Goal: Communication & Community: Answer question/provide support

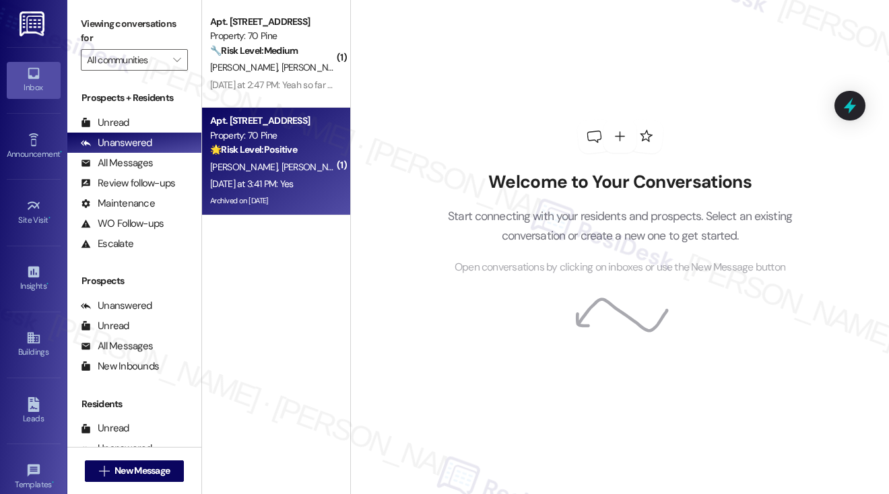
click at [318, 177] on div "[DATE] at 3:41 PM: Yes [DATE] at 3:41 PM: Yes" at bounding box center [272, 184] width 127 height 17
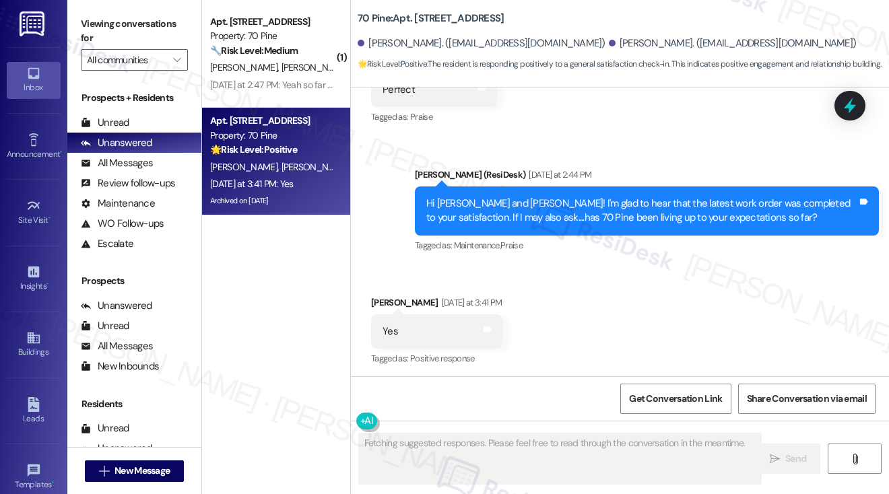
scroll to position [11501, 0]
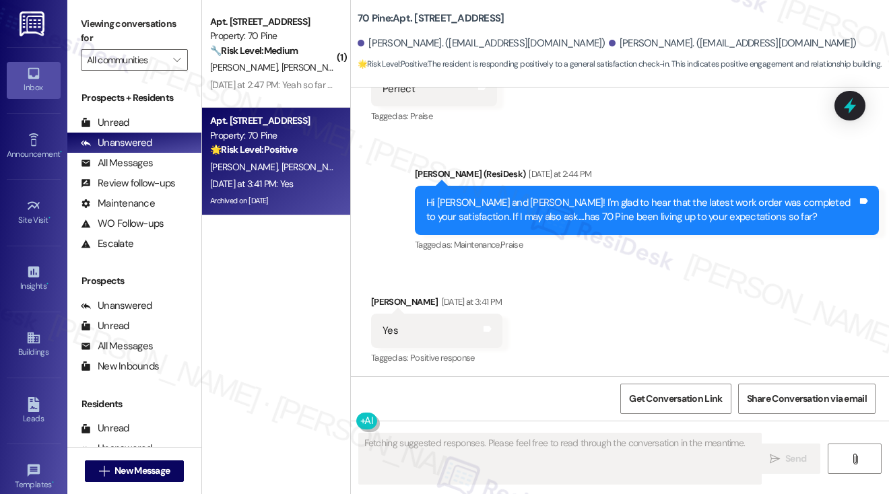
click at [600, 212] on div "Hi [PERSON_NAME] and [PERSON_NAME]! I'm glad to hear that the latest work order…" at bounding box center [641, 210] width 431 height 29
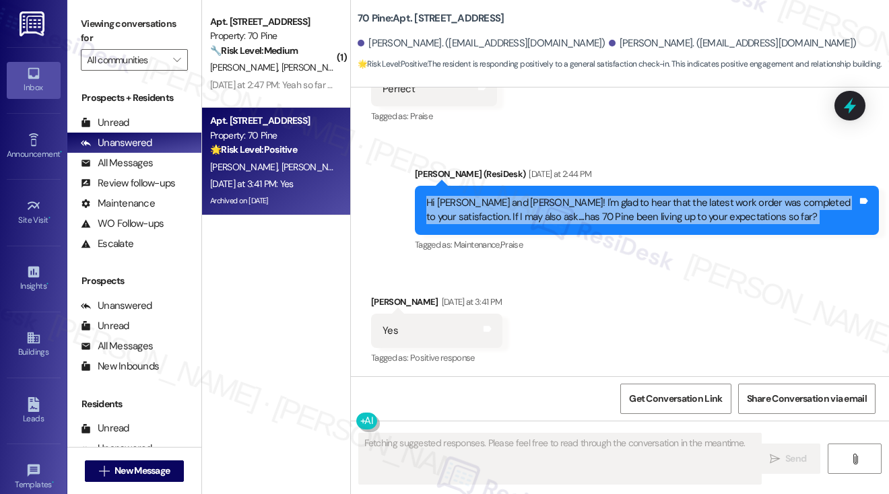
click at [600, 212] on div "Hi [PERSON_NAME] and [PERSON_NAME]! I'm glad to hear that the latest work order…" at bounding box center [641, 210] width 431 height 29
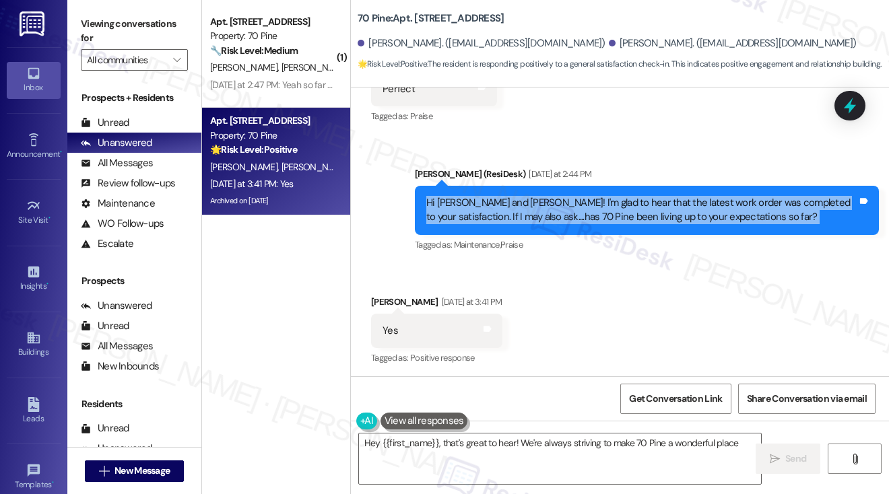
click at [580, 196] on div "Hi [PERSON_NAME] and [PERSON_NAME]! I'm glad to hear that the latest work order…" at bounding box center [641, 210] width 431 height 29
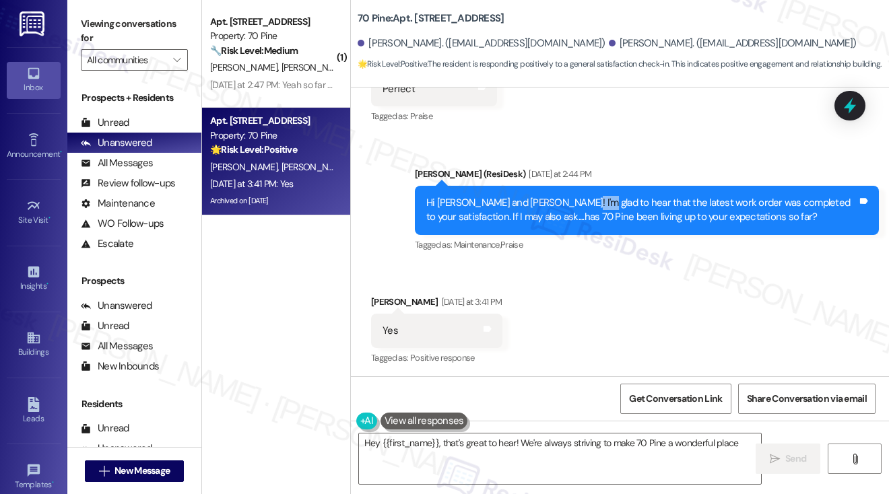
click at [580, 196] on div "Hi [PERSON_NAME] and [PERSON_NAME]! I'm glad to hear that the latest work order…" at bounding box center [641, 210] width 431 height 29
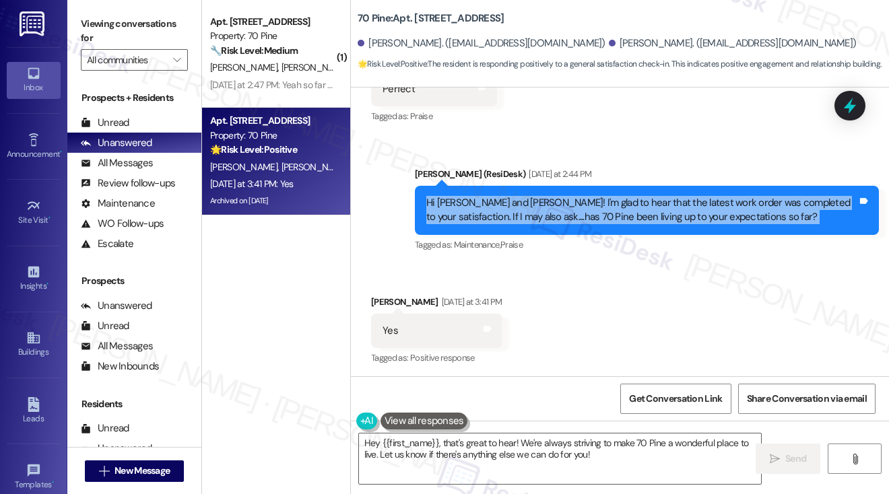
click at [580, 196] on div "Hi [PERSON_NAME] and [PERSON_NAME]! I'm glad to hear that the latest work order…" at bounding box center [641, 210] width 431 height 29
click at [615, 207] on div "Hi [PERSON_NAME] and [PERSON_NAME]! I'm glad to hear that the latest work order…" at bounding box center [641, 210] width 431 height 29
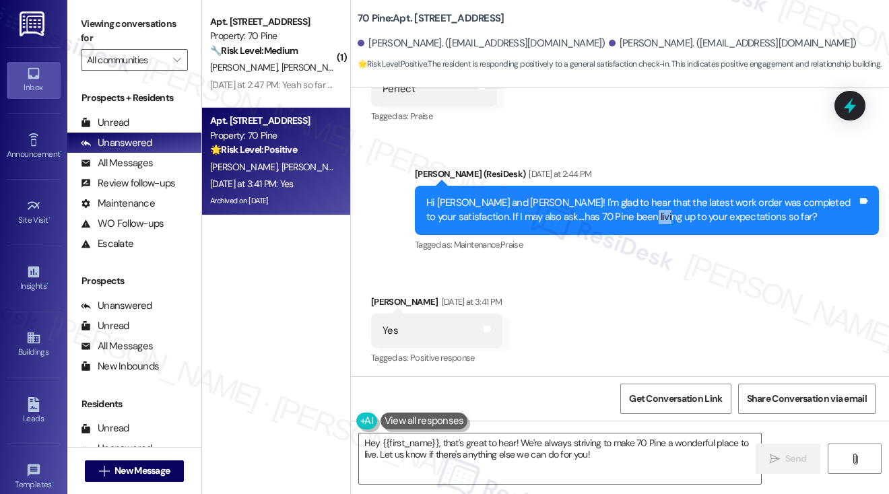
click at [615, 207] on div "Hi [PERSON_NAME] and [PERSON_NAME]! I'm glad to hear that the latest work order…" at bounding box center [641, 210] width 431 height 29
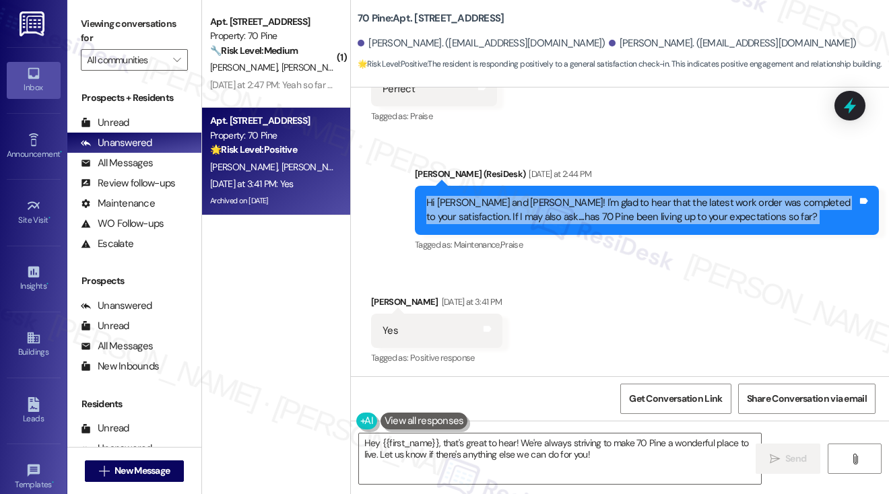
click at [615, 207] on div "Hi [PERSON_NAME] and [PERSON_NAME]! I'm glad to hear that the latest work order…" at bounding box center [641, 210] width 431 height 29
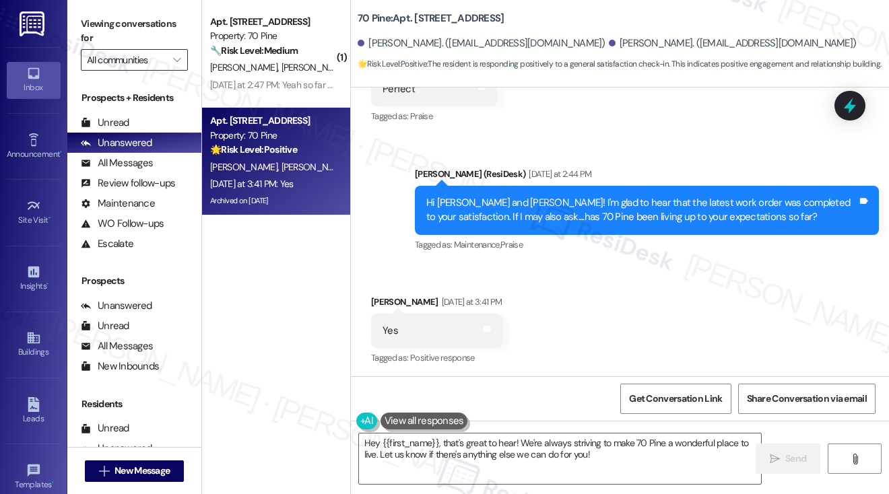
drag, startPoint x: 105, startPoint y: 24, endPoint x: 146, endPoint y: 50, distance: 48.2
click at [105, 24] on label "Viewing conversations for" at bounding box center [134, 31] width 107 height 36
click at [493, 454] on textarea "Hey {{first_name}}, that's great to hear! We're always striving to make 70 Pine…" at bounding box center [560, 459] width 402 height 51
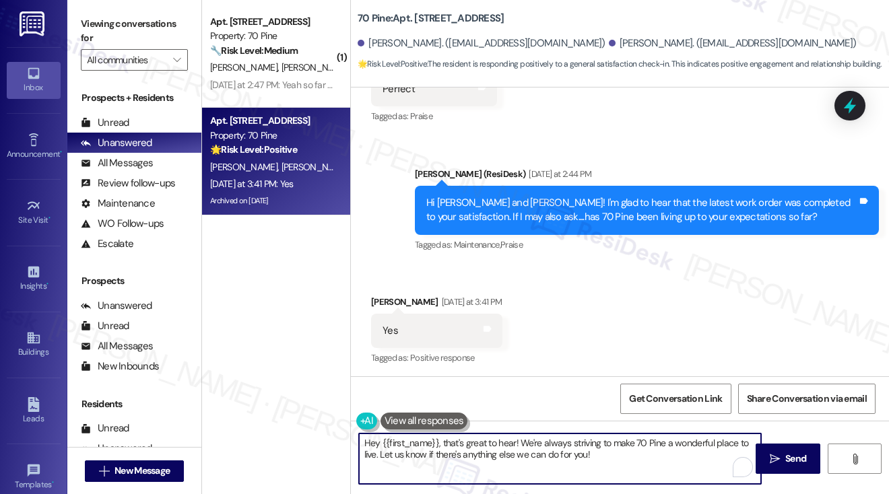
paste textarea "That’s wonderful to hear, [PERSON_NAME], thank you! 💛 If you’re comfortable, wo…"
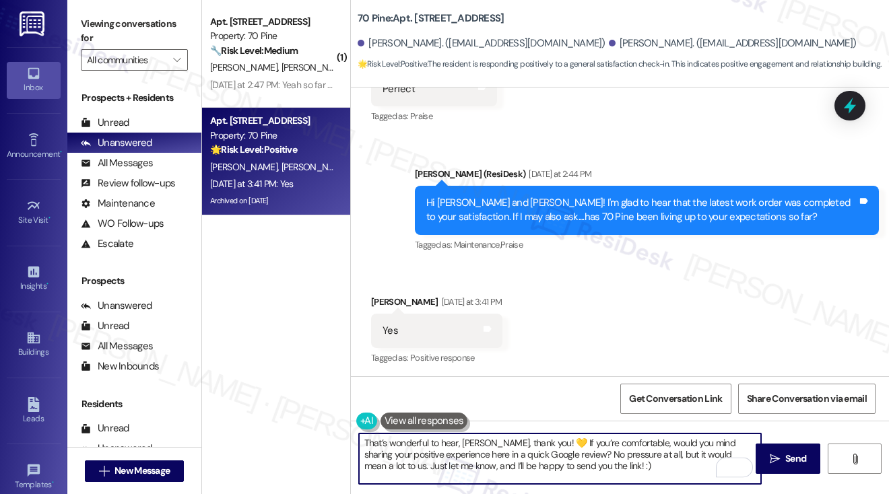
click at [386, 300] on div "[PERSON_NAME] [DATE] at 3:41 PM" at bounding box center [436, 304] width 131 height 19
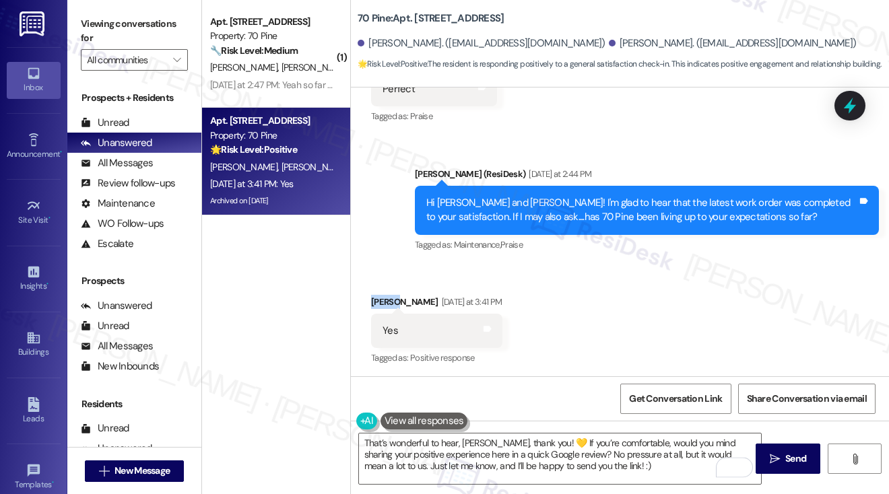
click at [386, 300] on div "[PERSON_NAME] [DATE] at 3:41 PM" at bounding box center [436, 304] width 131 height 19
copy div "[PERSON_NAME]"
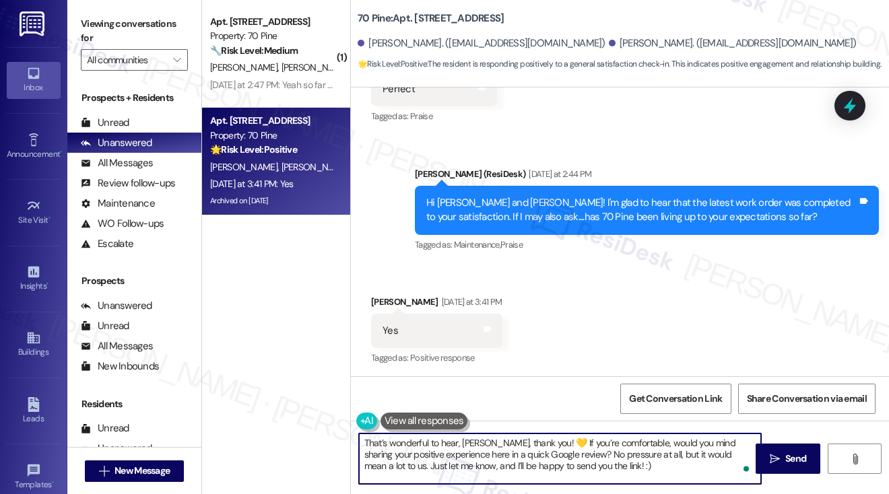
drag, startPoint x: 461, startPoint y: 439, endPoint x: 492, endPoint y: 439, distance: 31.0
click at [494, 439] on textarea "That’s wonderful to hear, [PERSON_NAME], thank you! 💛 If you’re comfortable, wo…" at bounding box center [560, 459] width 402 height 51
paste textarea "[PERSON_NAME]"
drag, startPoint x: 503, startPoint y: 430, endPoint x: 532, endPoint y: 420, distance: 31.3
click at [527, 419] on div "Lease started [DATE] 8:00 PM Survey, sent via SMS Residesk Automated Survey [DA…" at bounding box center [620, 335] width 538 height 494
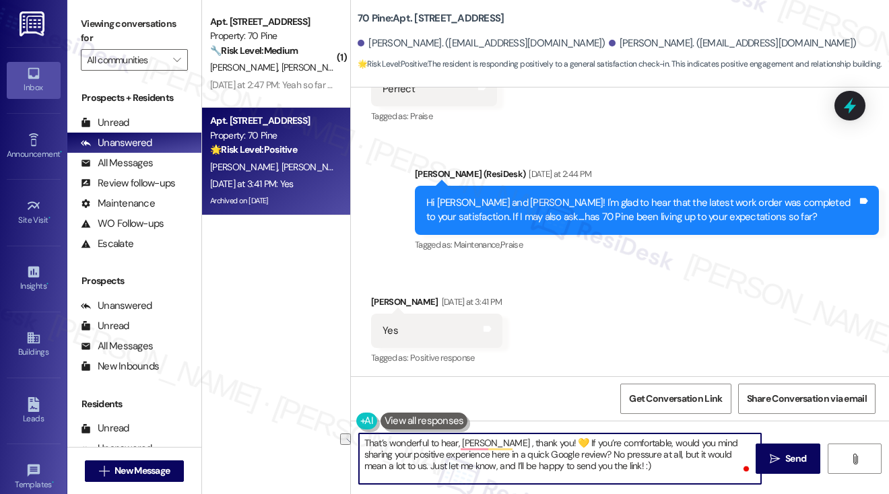
click at [540, 443] on textarea "That’s wonderful to hear, [PERSON_NAME] , thank you! 💛 If you’re comfortable, w…" at bounding box center [560, 459] width 402 height 51
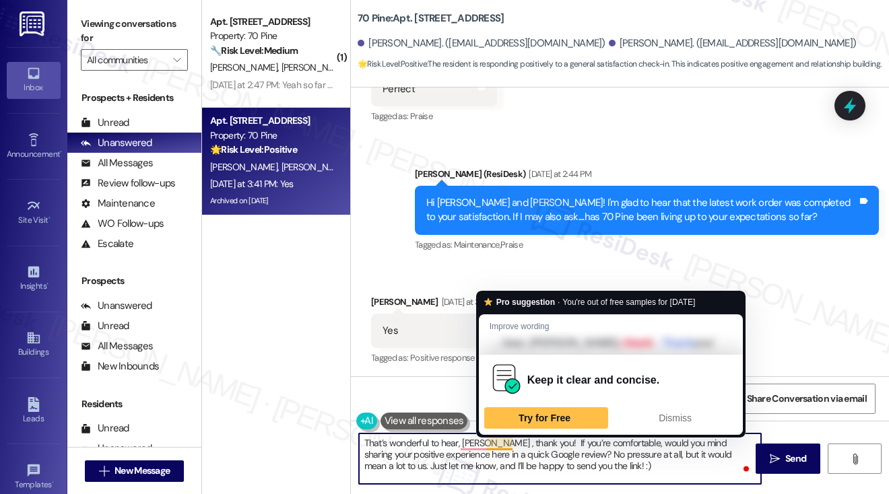
click at [440, 342] on div "Yes Tags and notes" at bounding box center [436, 331] width 131 height 34
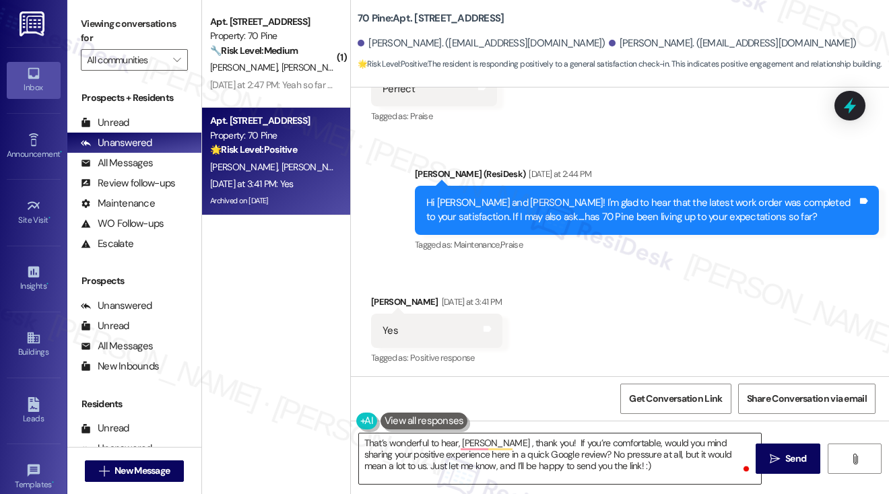
click at [609, 437] on textarea "That’s wonderful to hear, [PERSON_NAME] , thank you! If you’re comfortable, wou…" at bounding box center [560, 459] width 402 height 51
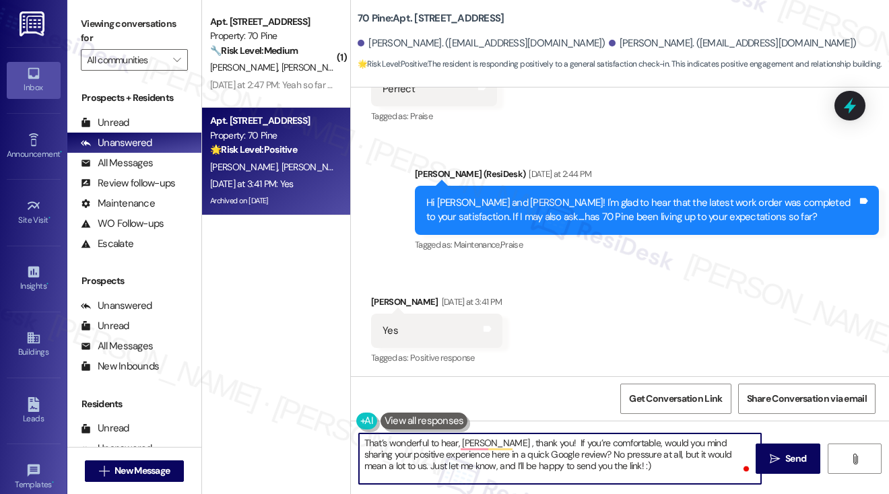
click at [609, 437] on textarea "That’s wonderful to hear, [PERSON_NAME] , thank you! If you’re comfortable, wou…" at bounding box center [560, 459] width 402 height 51
click at [629, 350] on div "Received via SMS [PERSON_NAME] [DATE] at 3:41 PM Yes Tags and notes Tagged as: …" at bounding box center [620, 322] width 538 height 114
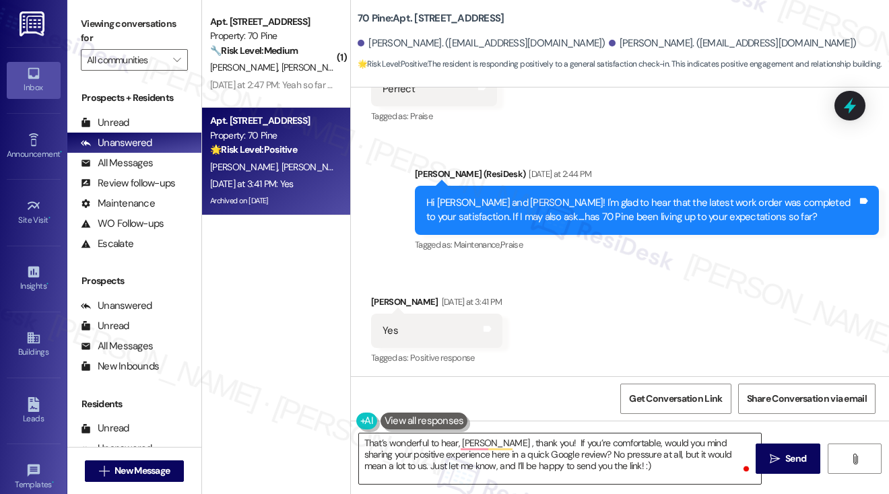
click at [606, 458] on textarea "That’s wonderful to hear, [PERSON_NAME] , thank you! If you’re comfortable, wou…" at bounding box center [560, 459] width 402 height 51
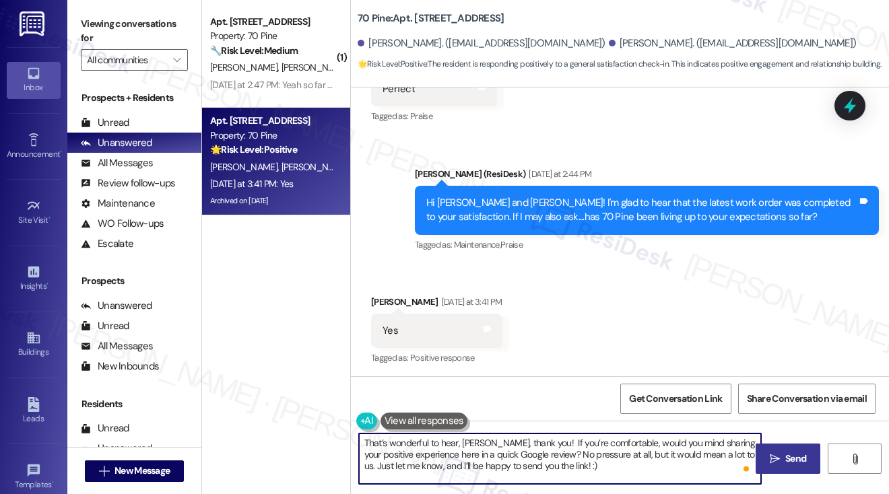
type textarea "That’s wonderful to hear, [PERSON_NAME], thank you! If you’re comfortable, woul…"
click at [767, 457] on span " Send" at bounding box center [788, 459] width 42 height 14
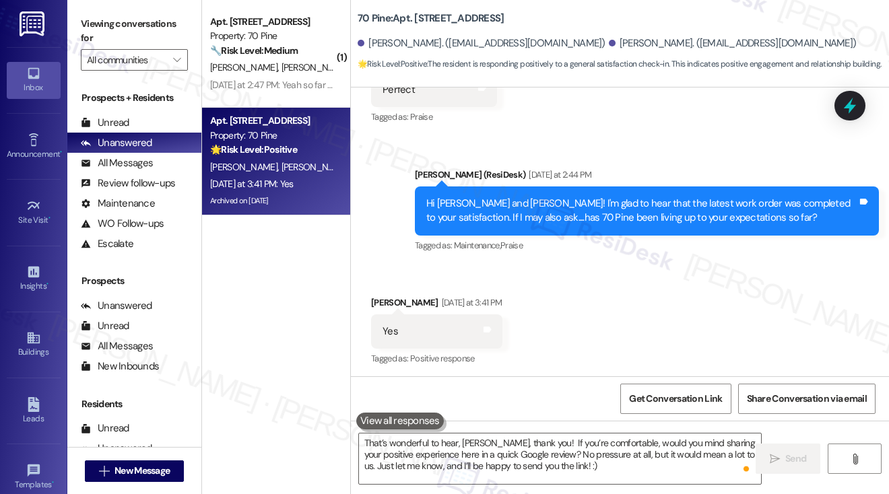
scroll to position [11622, 0]
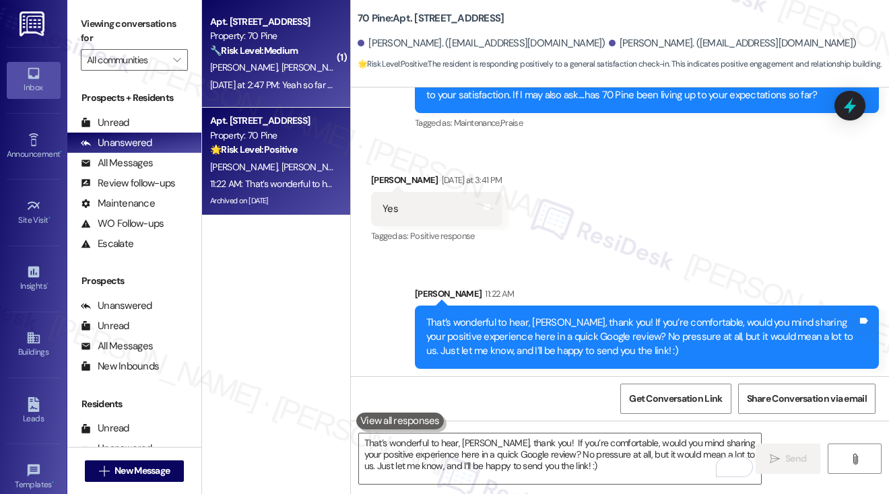
click at [278, 80] on div "[DATE] at 2:47 PM: Yeah so far so good. The work on the building has been prett…" at bounding box center [609, 85] width 798 height 12
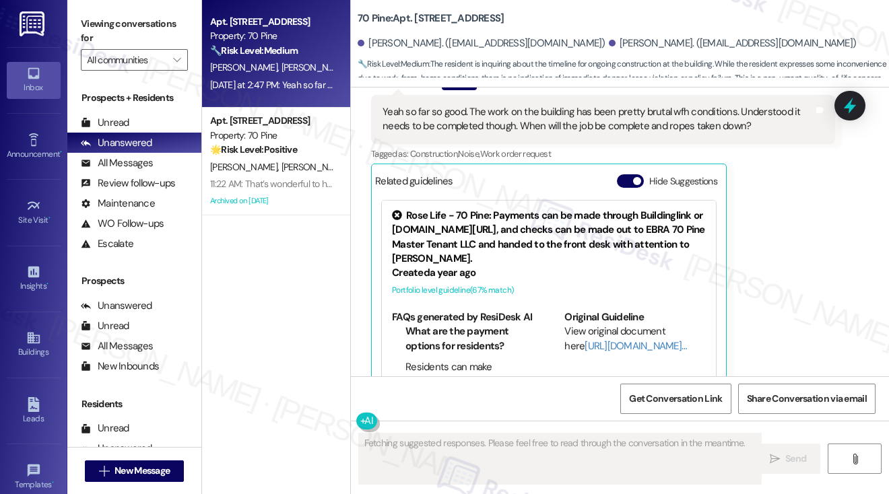
scroll to position [4061, 0]
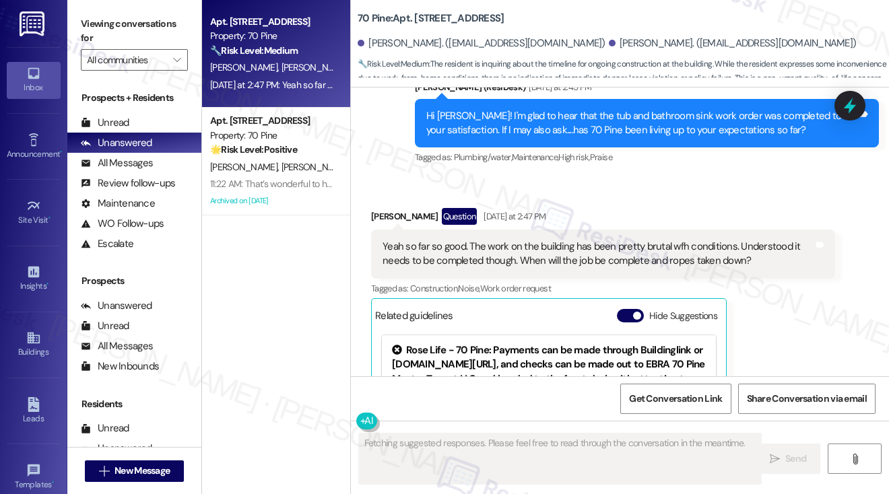
click at [437, 240] on div "Yeah so far so good. The work on the building has been pretty brutal wfh condit…" at bounding box center [598, 254] width 431 height 29
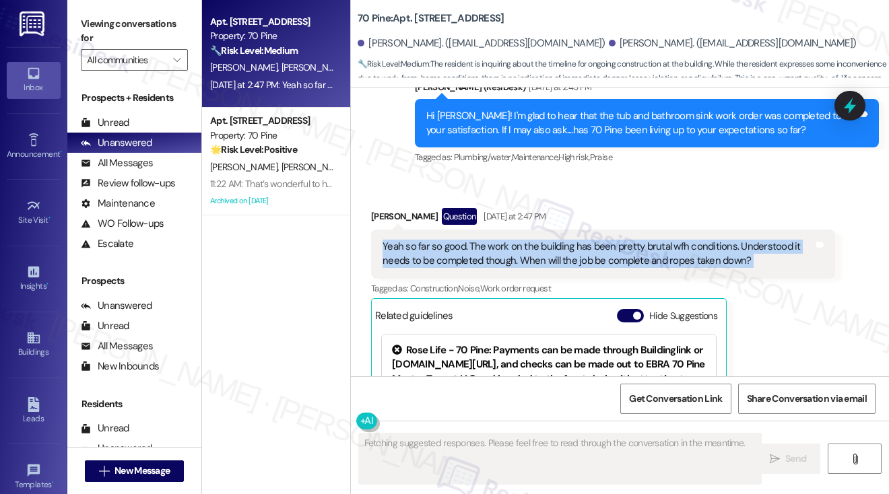
click at [437, 240] on div "Yeah so far so good. The work on the building has been pretty brutal wfh condit…" at bounding box center [598, 254] width 431 height 29
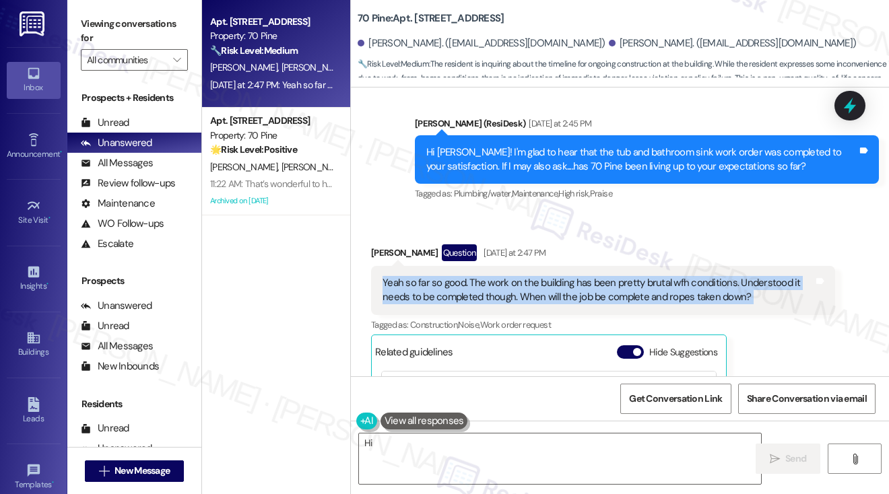
scroll to position [3994, 0]
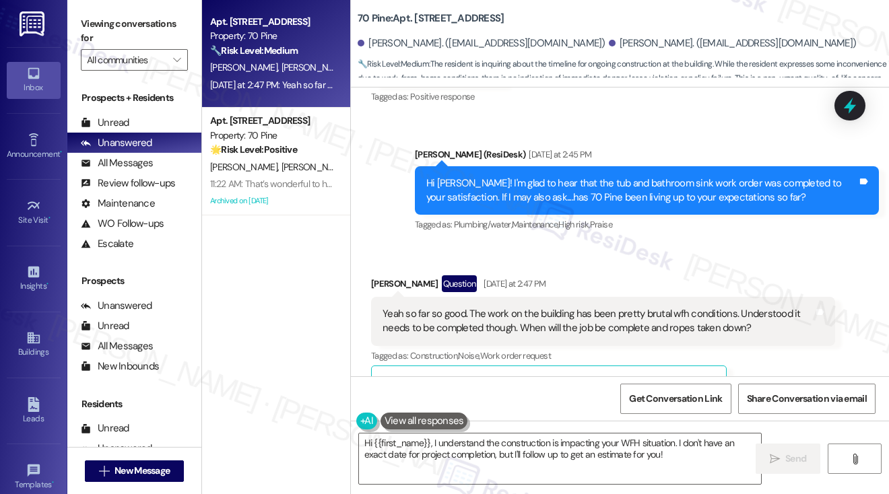
click at [655, 177] on div "Hi [PERSON_NAME]! I'm glad to hear that the tub and bathroom sink work order wa…" at bounding box center [641, 191] width 431 height 29
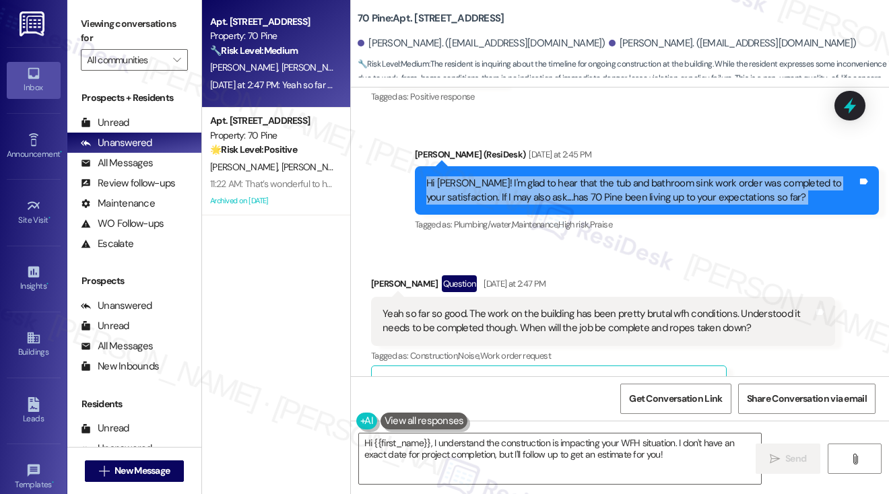
click at [655, 177] on div "Hi [PERSON_NAME]! I'm glad to hear that the tub and bathroom sink work order wa…" at bounding box center [641, 191] width 431 height 29
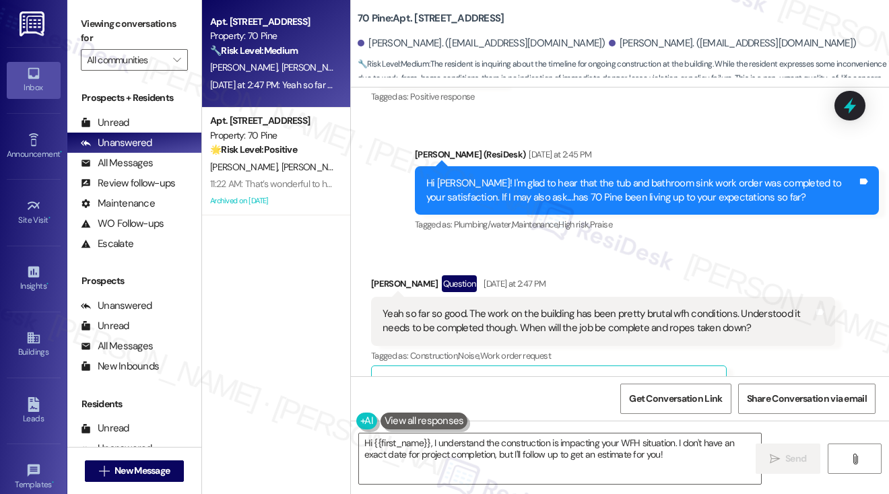
click at [455, 307] on div "Yeah so far so good. The work on the building has been pretty brutal wfh condit…" at bounding box center [598, 321] width 431 height 29
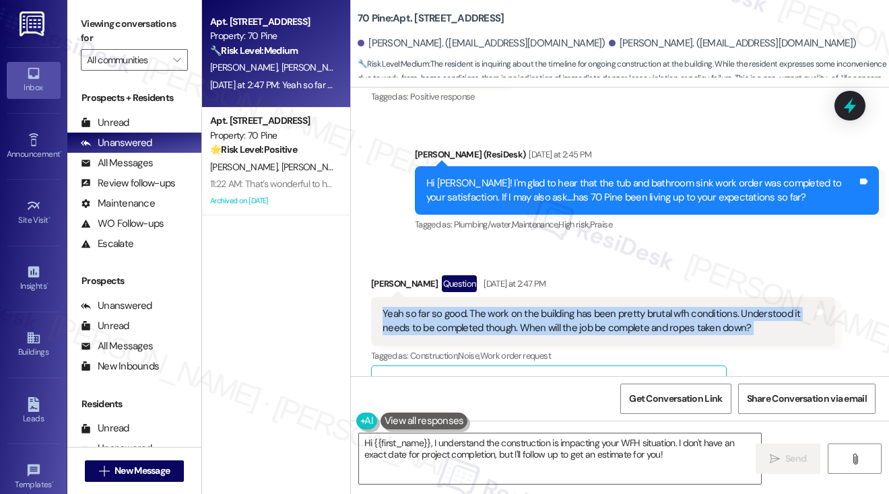
click at [455, 307] on div "Yeah so far so good. The work on the building has been pretty brutal wfh condit…" at bounding box center [598, 321] width 431 height 29
click at [572, 307] on div "Yeah so far so good. The work on the building has been pretty brutal wfh condit…" at bounding box center [598, 321] width 431 height 29
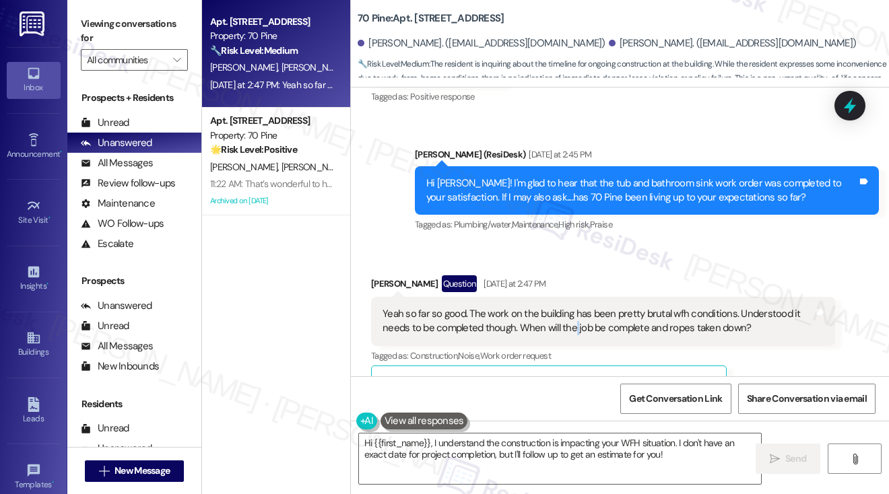
click at [572, 307] on div "Yeah so far so good. The work on the building has been pretty brutal wfh condit…" at bounding box center [598, 321] width 431 height 29
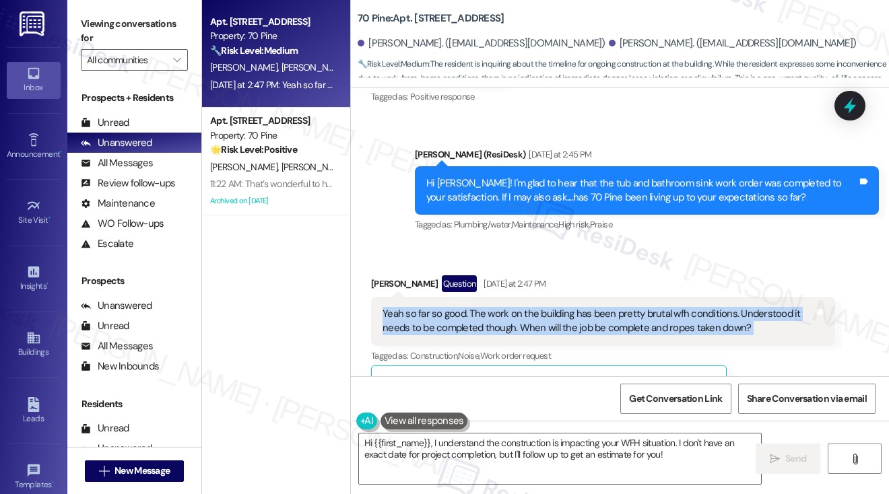
click at [572, 307] on div "Yeah so far so good. The work on the building has been pretty brutal wfh condit…" at bounding box center [598, 321] width 431 height 29
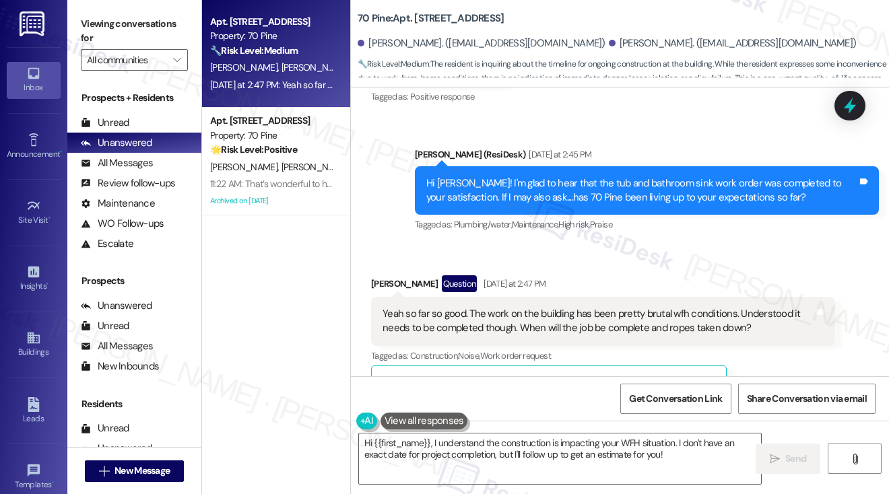
click at [611, 117] on div "Sent via SMS [PERSON_NAME] (ResiDesk) [DATE] at 2:45 PM Hi [PERSON_NAME]! I'm g…" at bounding box center [620, 181] width 538 height 128
click at [85, 33] on label "Viewing conversations for" at bounding box center [134, 31] width 107 height 36
click at [598, 307] on div "Yeah so far so good. The work on the building has been pretty brutal wfh condit…" at bounding box center [598, 321] width 431 height 29
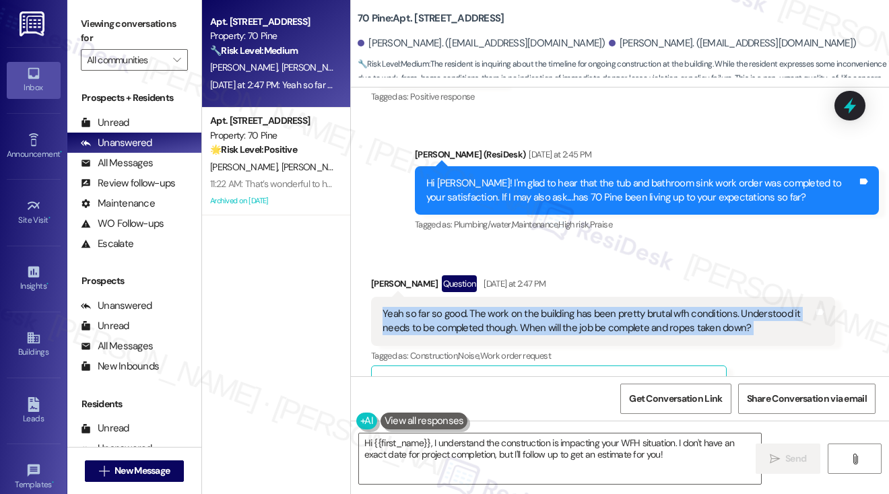
click at [598, 307] on div "Yeah so far so good. The work on the building has been pretty brutal wfh condit…" at bounding box center [598, 321] width 431 height 29
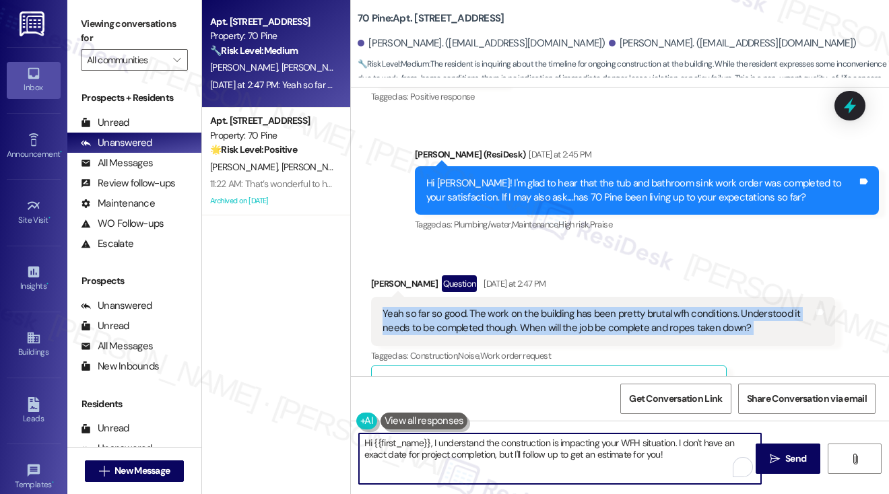
click at [558, 438] on textarea "Hi {{first_name}}, I understand the construction is impacting your WFH situatio…" at bounding box center [560, 459] width 402 height 51
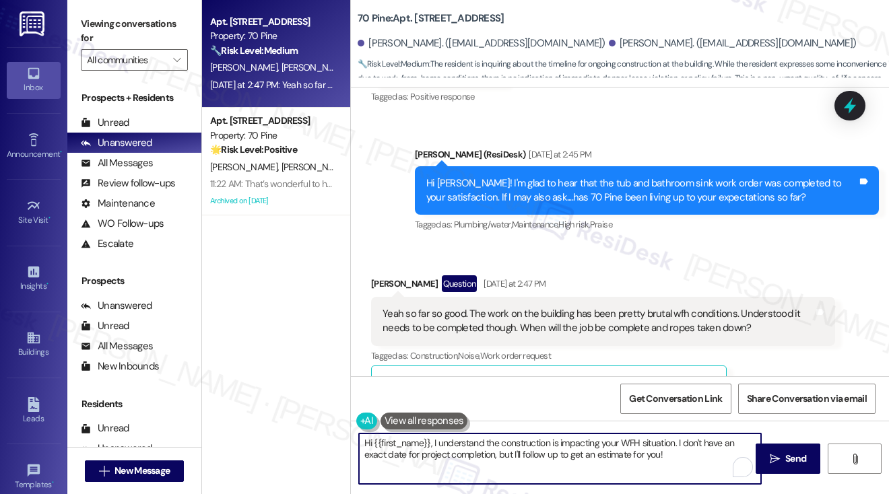
click at [558, 438] on textarea "Hi {{first_name}}, I understand the construction is impacting your WFH situatio…" at bounding box center [560, 459] width 402 height 51
click at [694, 451] on textarea "Hi {{first_name}}, I understand the construction is impacting your WFH situatio…" at bounding box center [560, 459] width 402 height 51
drag, startPoint x: 697, startPoint y: 456, endPoint x: 679, endPoint y: 440, distance: 24.3
click at [679, 440] on textarea "Hi {{first_name}}, I understand the construction is impacting your WFH situatio…" at bounding box center [560, 459] width 402 height 51
click at [639, 455] on textarea "Hi {{first_name}}, I understand the construction is impacting your WFH situatio…" at bounding box center [560, 459] width 402 height 51
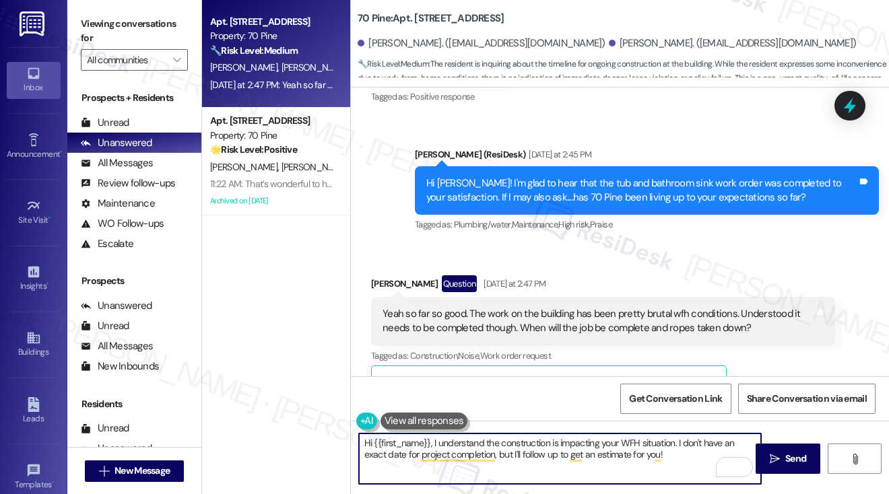
click at [561, 453] on textarea "Hi {{first_name}}, I understand the construction is impacting your WFH situatio…" at bounding box center [560, 459] width 402 height 51
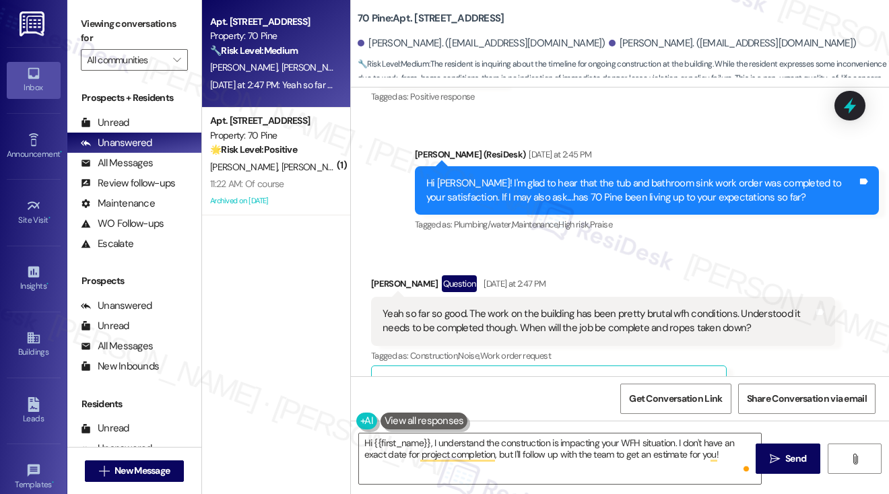
drag, startPoint x: 95, startPoint y: 30, endPoint x: 123, endPoint y: 46, distance: 32.6
click at [95, 30] on label "Viewing conversations for" at bounding box center [134, 31] width 107 height 36
click at [582, 307] on div "Yeah so far so good. The work on the building has been pretty brutal wfh condit…" at bounding box center [598, 321] width 431 height 29
click at [581, 307] on div "Yeah so far so good. The work on the building has been pretty brutal wfh condit…" at bounding box center [598, 321] width 431 height 29
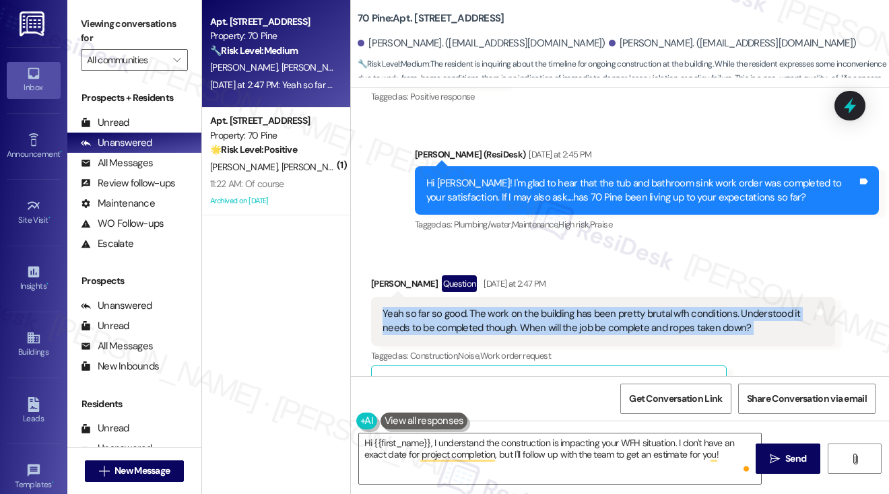
click at [581, 307] on div "Yeah so far so good. The work on the building has been pretty brutal wfh condit…" at bounding box center [598, 321] width 431 height 29
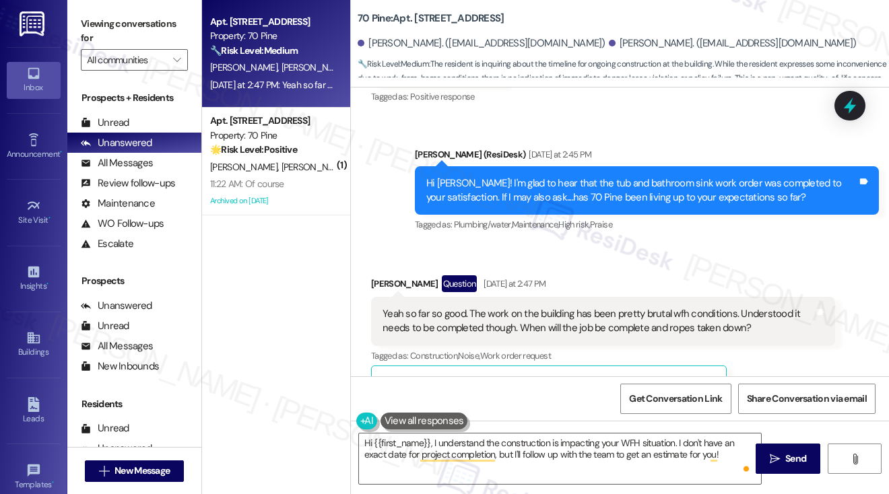
click at [110, 26] on label "Viewing conversations for" at bounding box center [134, 31] width 107 height 36
click at [393, 276] on div "[PERSON_NAME] Question [DATE] at 2:47 PM" at bounding box center [603, 287] width 464 height 22
copy div "[PERSON_NAME]"
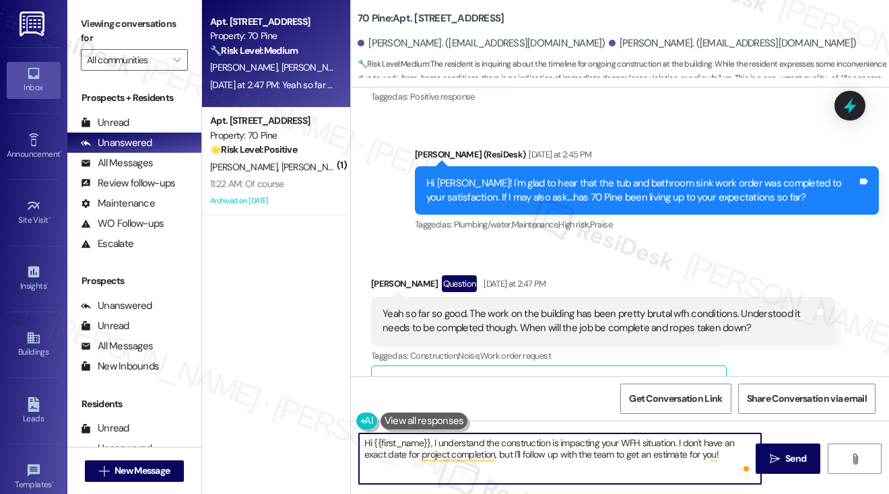
drag, startPoint x: 431, startPoint y: 439, endPoint x: 375, endPoint y: 443, distance: 56.7
click at [375, 443] on textarea "Hi {{first_name}}, I understand the construction is impacting your WFH situatio…" at bounding box center [560, 459] width 402 height 51
paste textarea "[PERSON_NAME]"
type textarea "Hi [PERSON_NAME] understand the construction is impacting your WFH situation. I…"
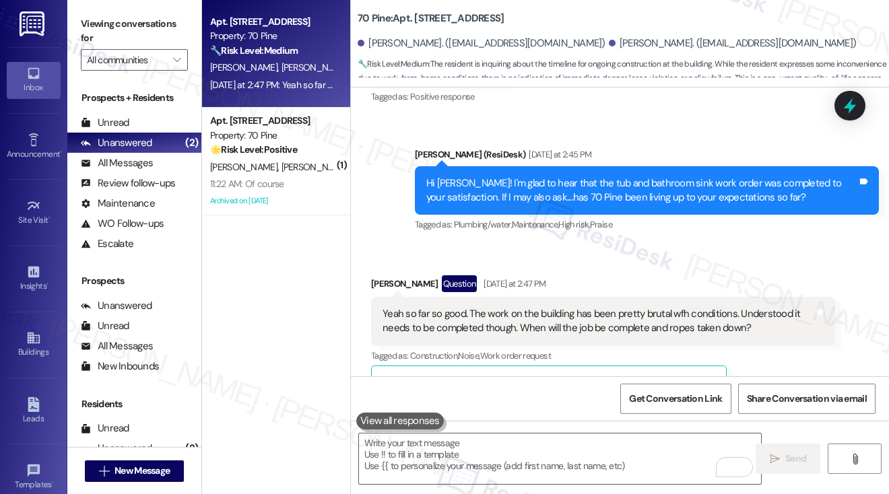
click at [104, 29] on label "Viewing conversations for" at bounding box center [134, 31] width 107 height 36
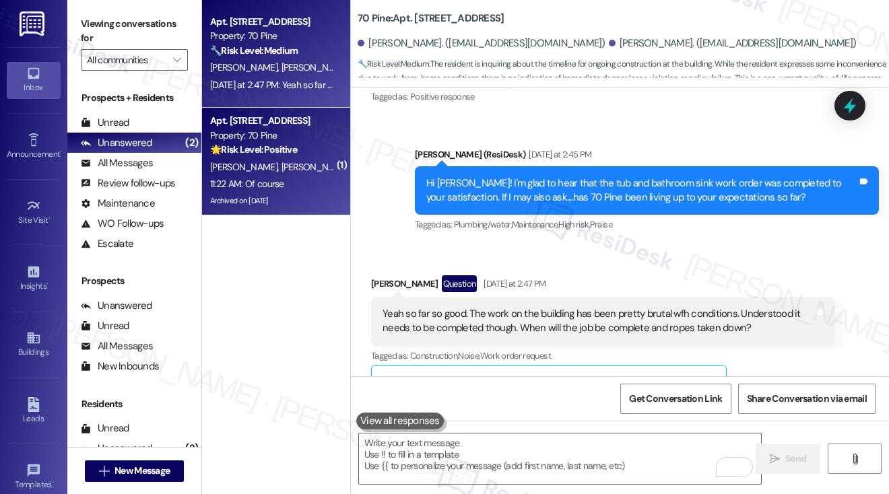
click at [310, 170] on div "[PERSON_NAME] [PERSON_NAME]" at bounding box center [272, 167] width 127 height 17
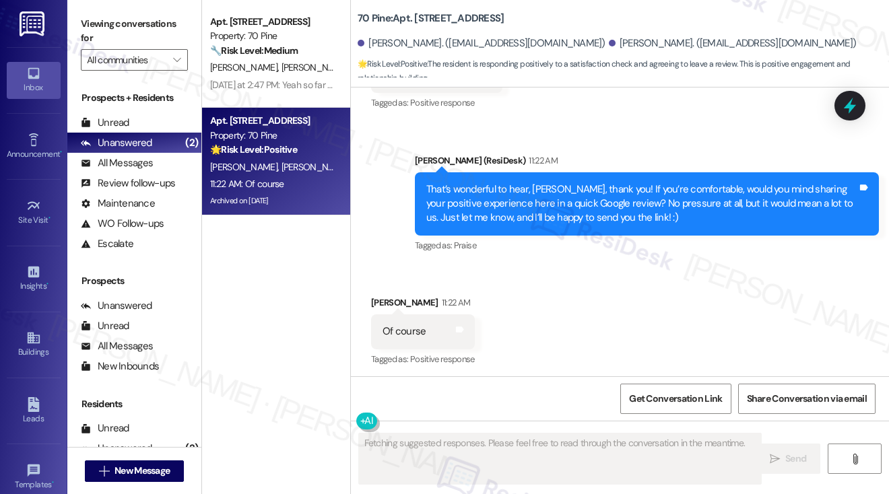
scroll to position [11757, 0]
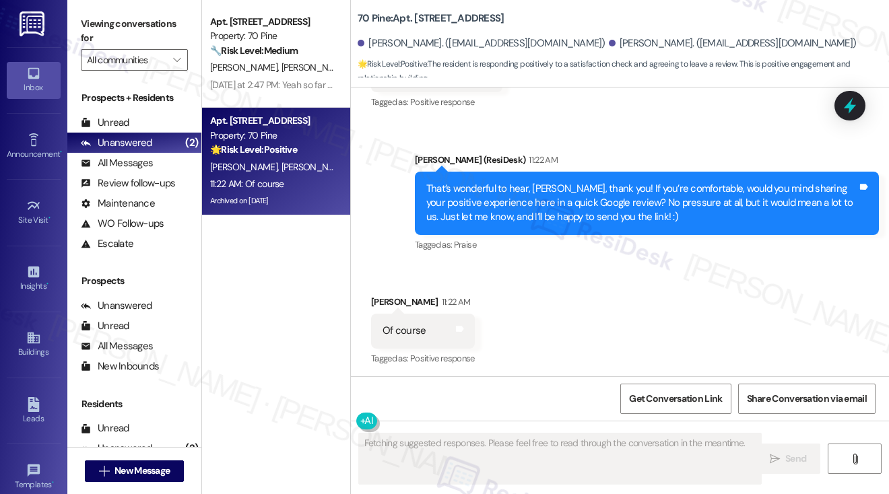
click at [677, 201] on div "That’s wonderful to hear, [PERSON_NAME], thank you! If you’re comfortable, woul…" at bounding box center [641, 203] width 431 height 43
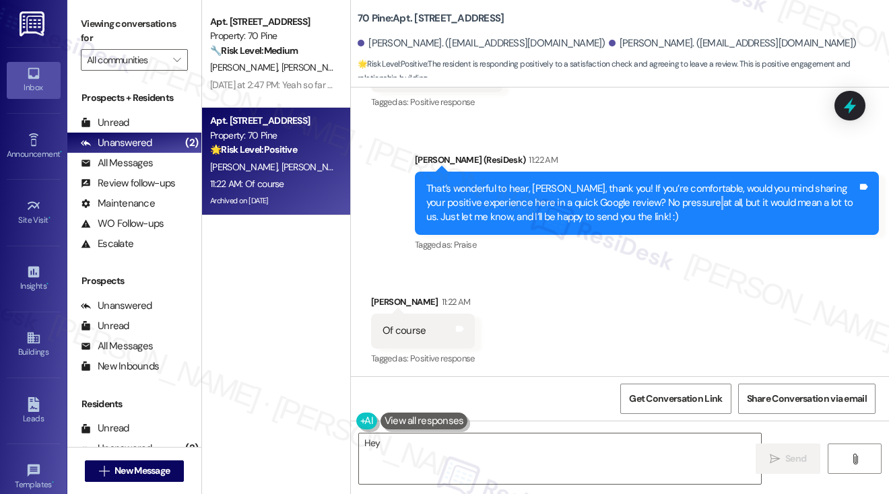
click at [677, 201] on div "That’s wonderful to hear, [PERSON_NAME], thank you! If you’re comfortable, woul…" at bounding box center [641, 203] width 431 height 43
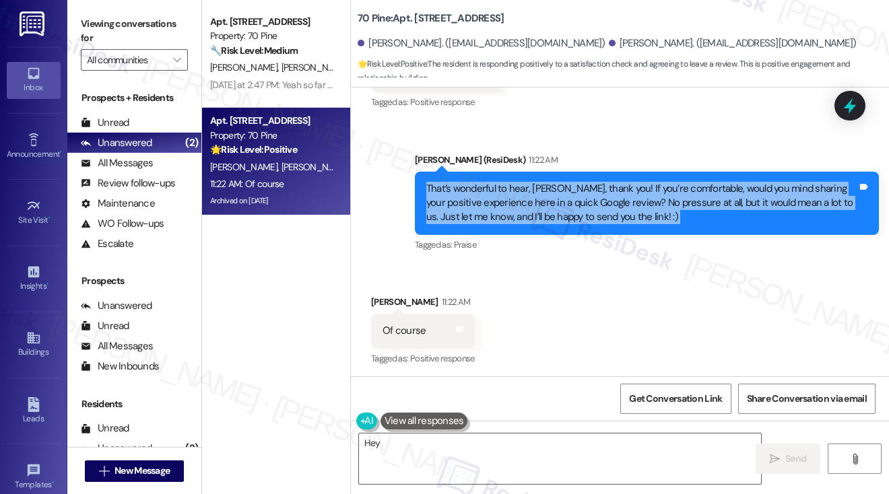
click at [677, 201] on div "That’s wonderful to hear, [PERSON_NAME], thank you! If you’re comfortable, woul…" at bounding box center [641, 203] width 431 height 43
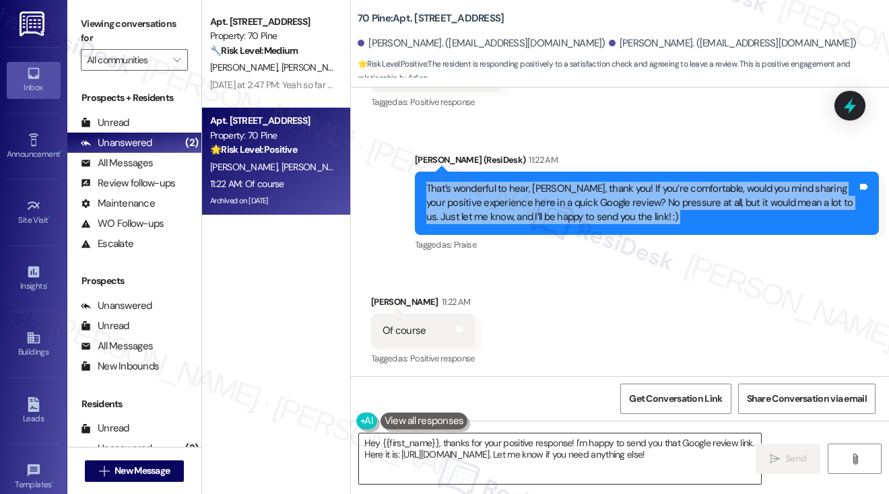
click at [490, 455] on textarea "Hey {{first_name}}, thanks for your positive response! I'm happy to send you th…" at bounding box center [560, 459] width 402 height 51
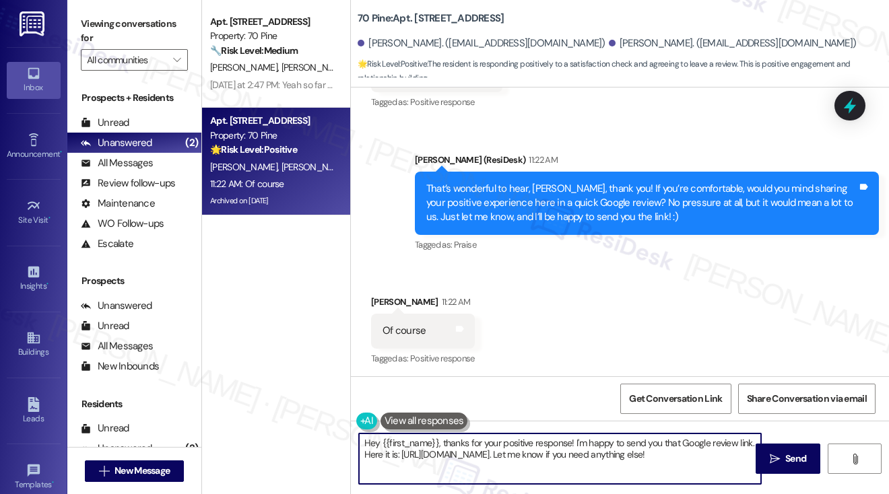
type textarea "Hey {{first_name}}, thanks for your positive response! I'm happy to send you th…"
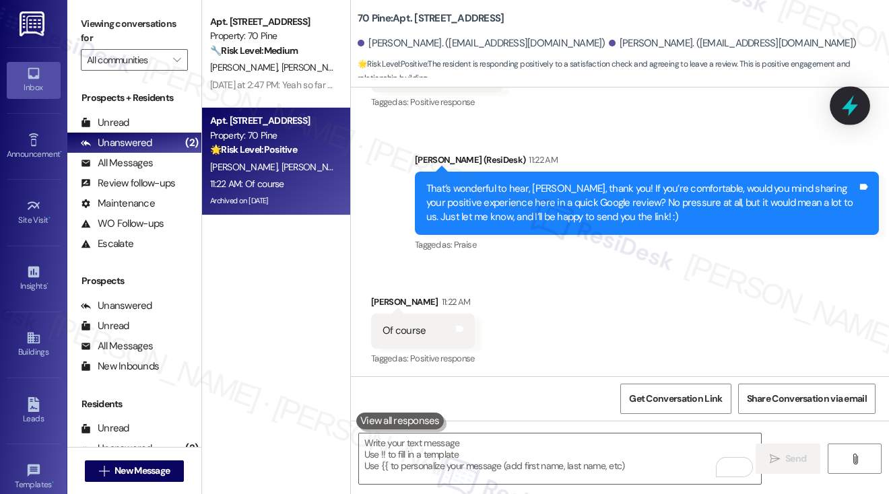
click at [839, 102] on icon at bounding box center [850, 105] width 23 height 23
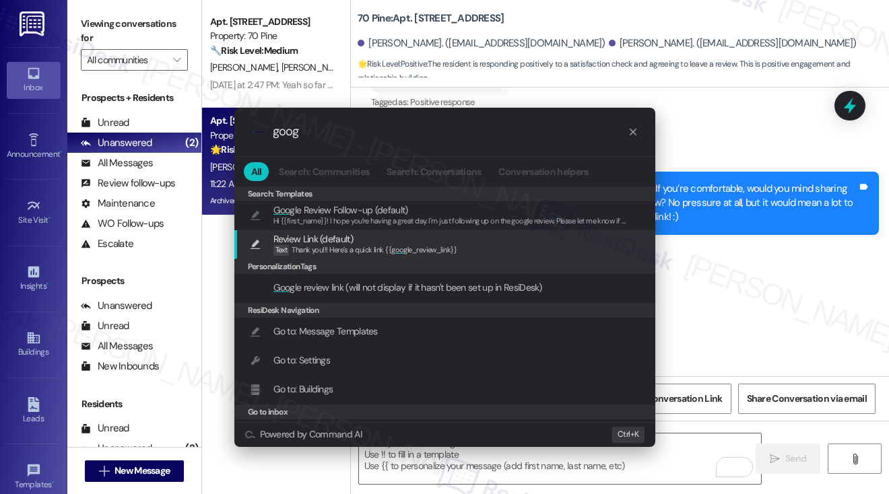
type input "goog"
click at [373, 245] on span "Thank you!!! Here's a quick link {{ goog le_review_link}}" at bounding box center [374, 249] width 165 height 9
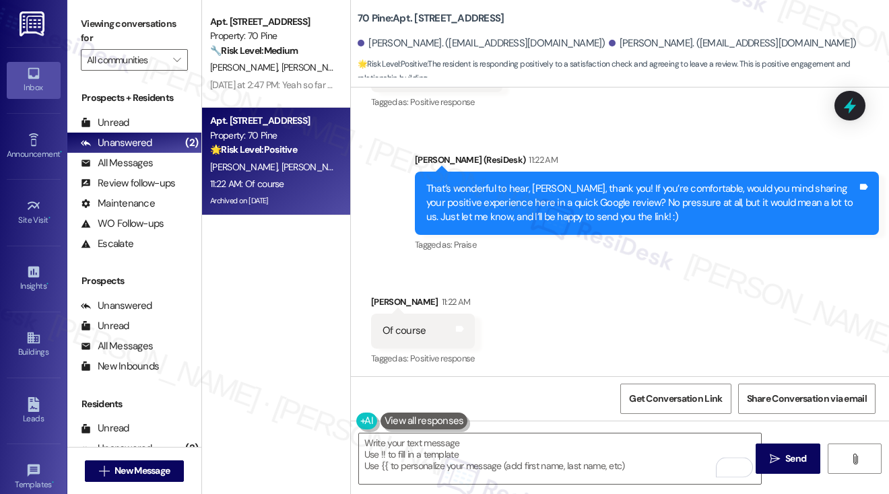
click at [388, 291] on div "Received via SMS [PERSON_NAME] 11:22 AM Of course Tags and notes Tagged as: Pos…" at bounding box center [423, 332] width 124 height 94
copy div "[PERSON_NAME]"
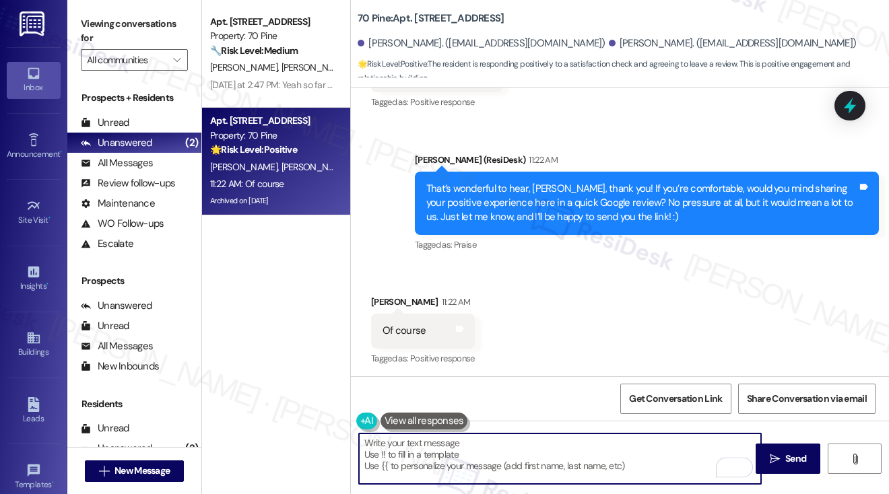
drag, startPoint x: 405, startPoint y: 439, endPoint x: 424, endPoint y: 435, distance: 20.0
click at [405, 439] on textarea "Thank you!!! Here's a quick link {{google_review_link}}" at bounding box center [560, 459] width 402 height 51
drag, startPoint x: 607, startPoint y: 441, endPoint x: 622, endPoint y: 444, distance: 15.7
click at [607, 441] on textarea "Thank you!!! Here's a quick link {{google_review_link}}" at bounding box center [560, 459] width 402 height 51
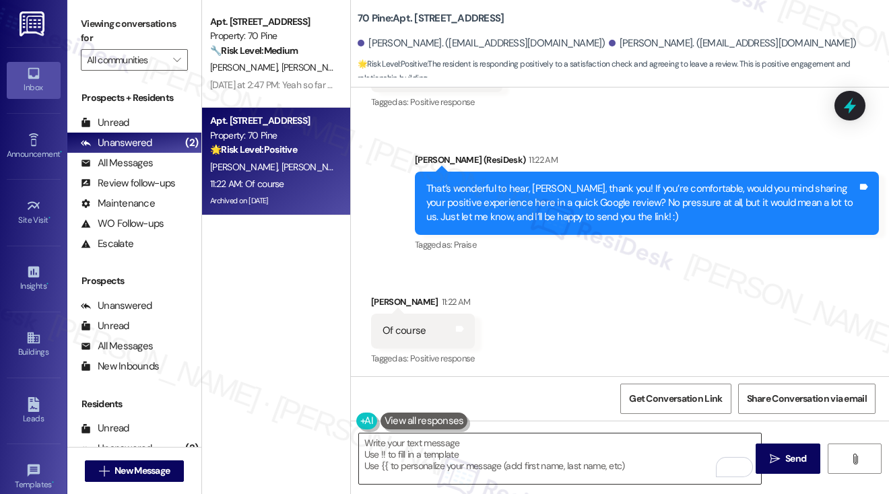
drag, startPoint x: 768, startPoint y: 459, endPoint x: 625, endPoint y: 443, distance: 143.7
click at [625, 443] on div "Thank you!!! Here's a quick link {{google_review_link}}  Send " at bounding box center [620, 471] width 538 height 101
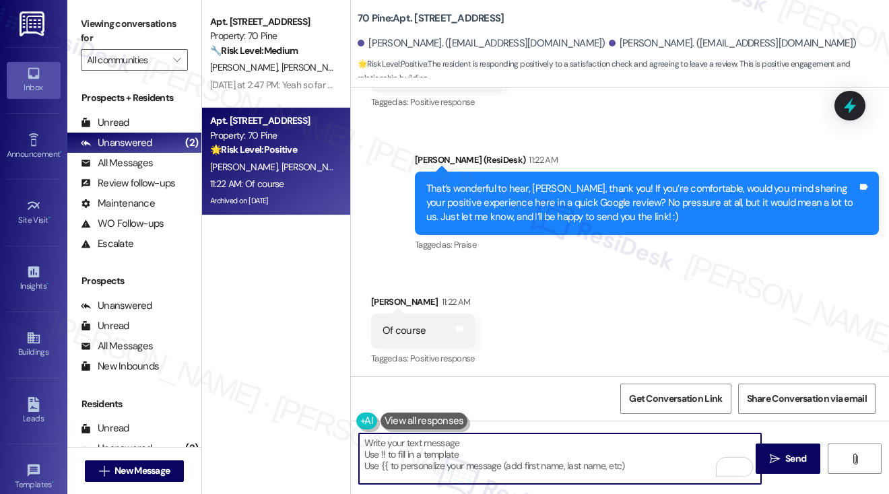
click at [629, 449] on textarea "Thank you!!! Here's a quick link {{google_review_link}}" at bounding box center [560, 459] width 402 height 51
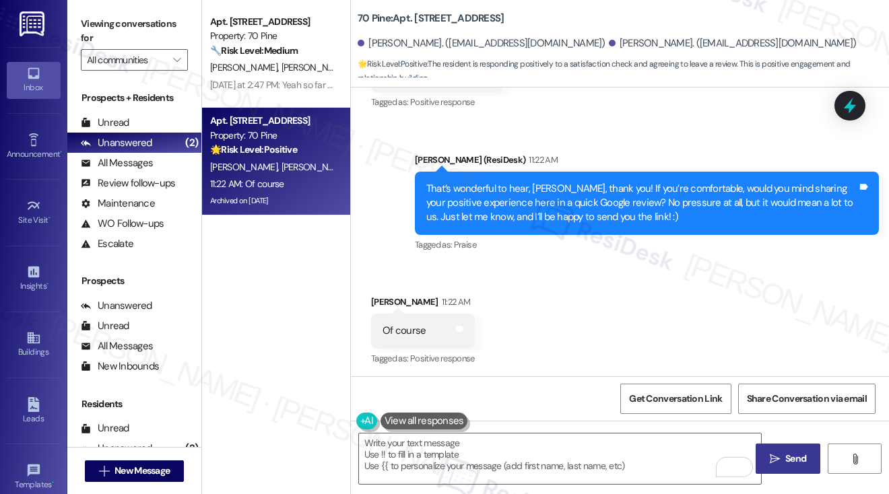
click at [767, 452] on span " Send" at bounding box center [788, 459] width 42 height 14
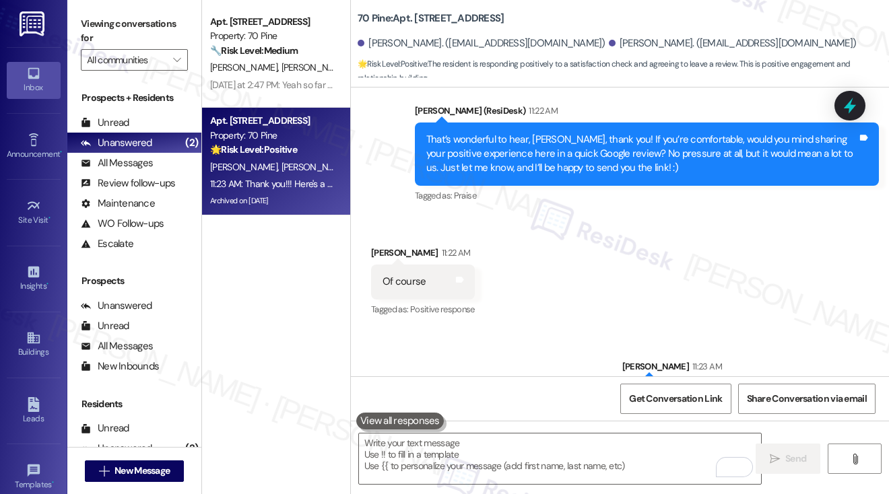
scroll to position [11850, 0]
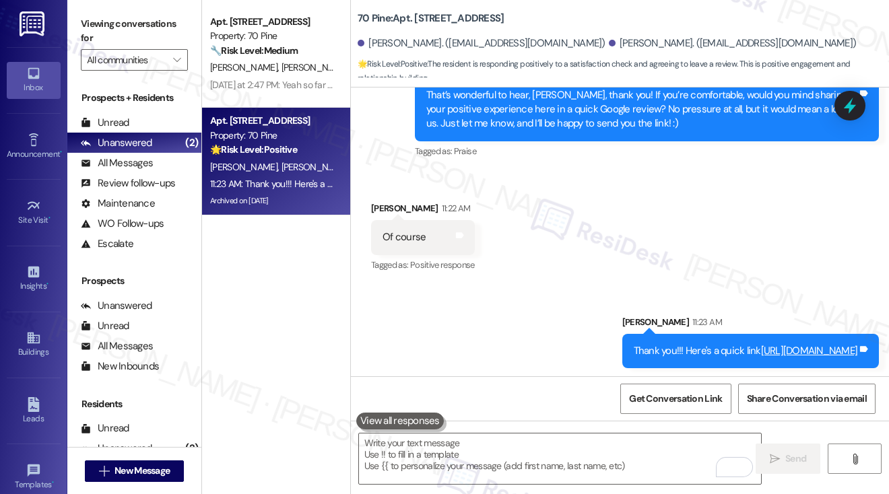
click at [453, 234] on div "Of course Tags and notes" at bounding box center [423, 237] width 104 height 34
click at [455, 234] on icon at bounding box center [460, 235] width 10 height 10
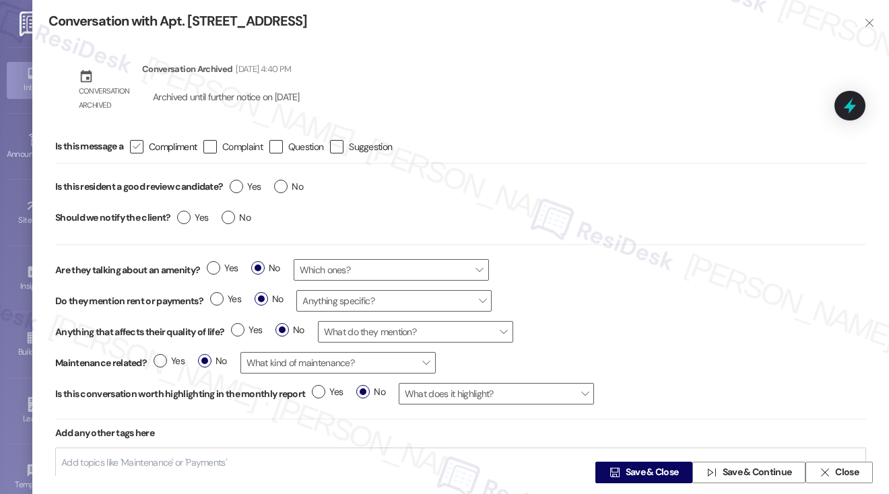
click at [141, 146] on icon "" at bounding box center [136, 146] width 9 height 14
click at [132, 146] on input " Compliment" at bounding box center [127, 146] width 9 height 9
checkbox input "true"
click at [236, 187] on label "Yes" at bounding box center [245, 187] width 31 height 14
click at [236, 187] on input "Yes" at bounding box center [245, 189] width 31 height 18
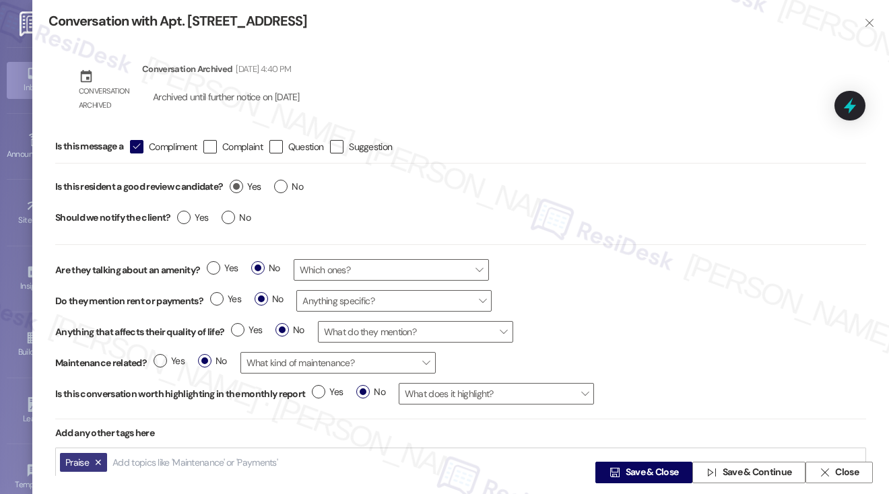
radio input "true"
click at [232, 216] on label "No" at bounding box center [236, 218] width 29 height 14
click at [232, 216] on input "No" at bounding box center [236, 220] width 29 height 18
radio input "true"
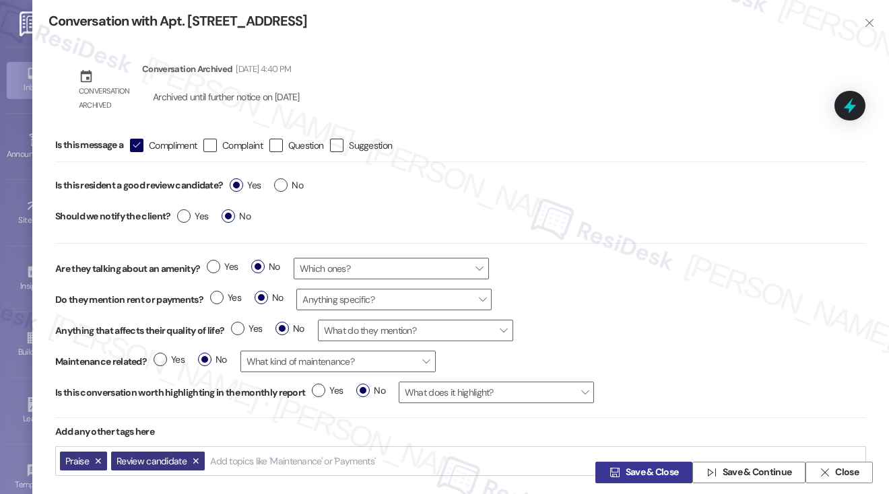
click at [623, 469] on span "Save & Close" at bounding box center [652, 473] width 59 height 14
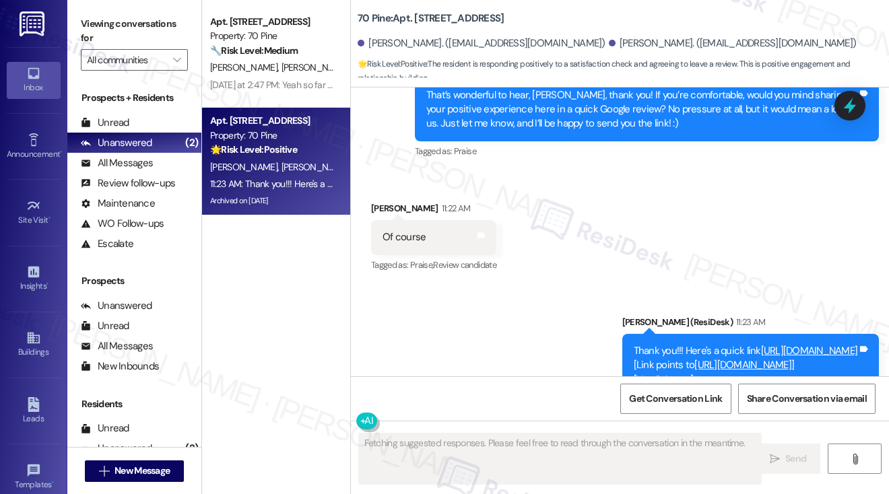
scroll to position [11913, 0]
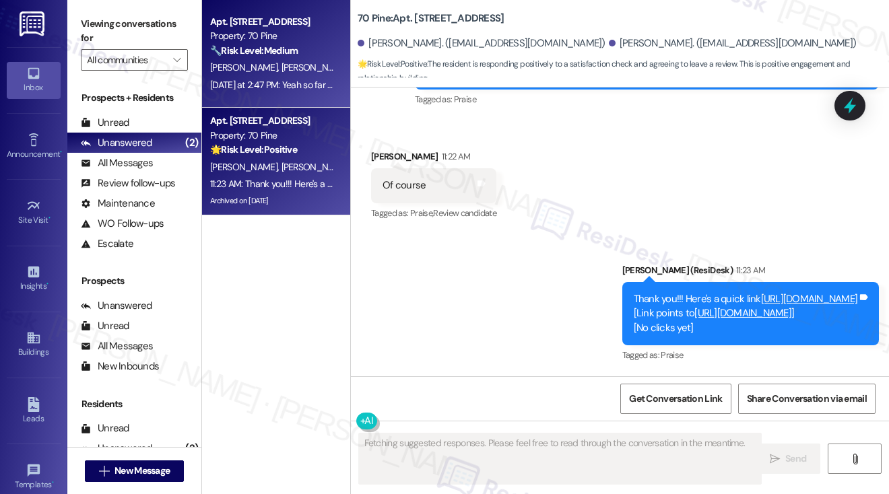
click at [269, 75] on div "[PERSON_NAME] [PERSON_NAME]" at bounding box center [272, 67] width 127 height 17
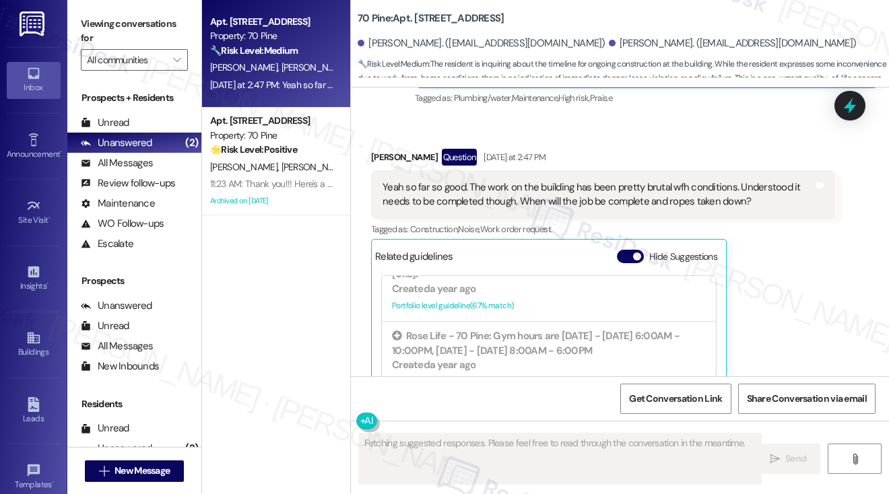
scroll to position [4062, 0]
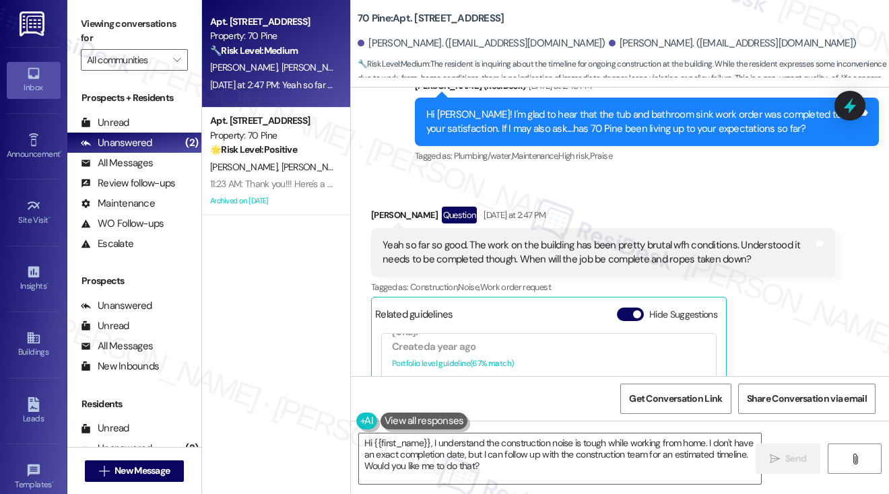
click at [106, 24] on label "Viewing conversations for" at bounding box center [134, 31] width 107 height 36
click at [547, 238] on div "Yeah so far so good. The work on the building has been pretty brutal wfh condit…" at bounding box center [598, 252] width 431 height 29
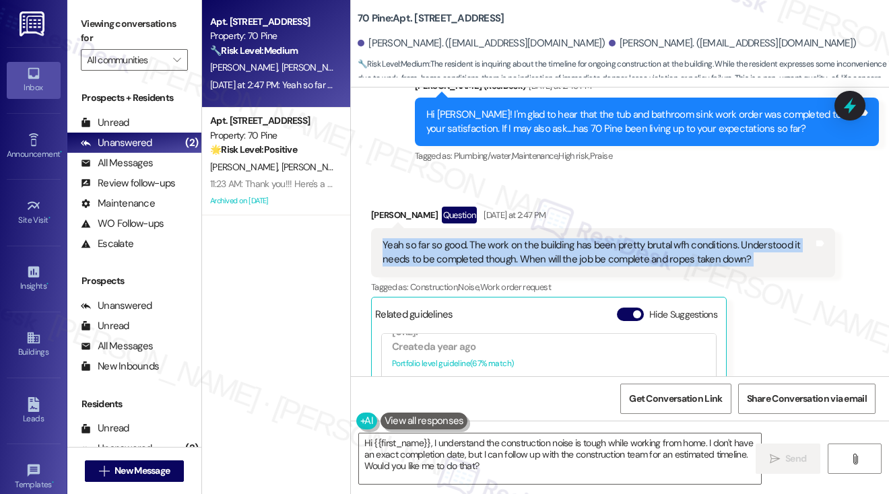
click at [547, 238] on div "Yeah so far so good. The work on the building has been pretty brutal wfh condit…" at bounding box center [598, 252] width 431 height 29
click at [627, 308] on button "Hide Suggestions" at bounding box center [630, 314] width 27 height 13
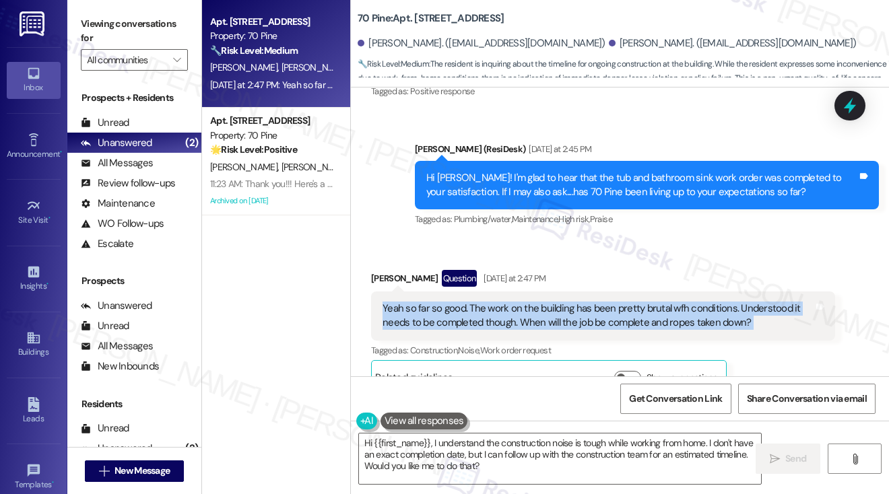
click at [678, 302] on div "Yeah so far so good. The work on the building has been pretty brutal wfh condit…" at bounding box center [598, 316] width 431 height 29
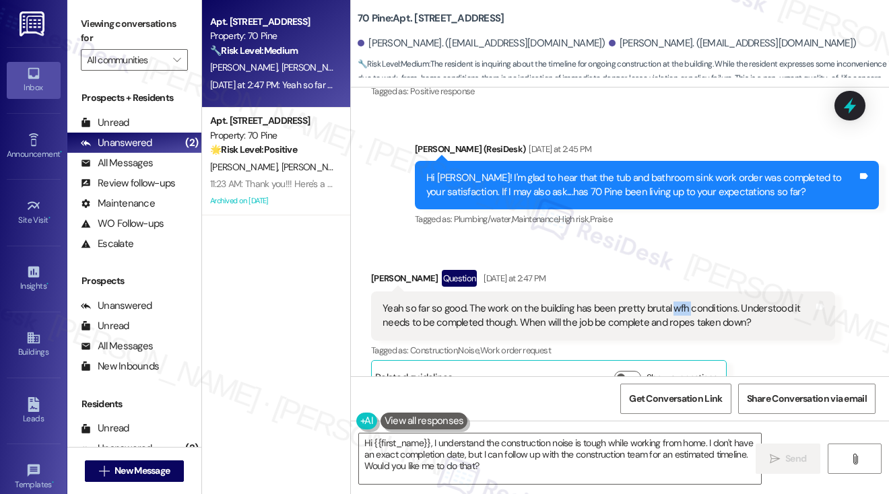
click at [678, 302] on div "Yeah so far so good. The work on the building has been pretty brutal wfh condit…" at bounding box center [598, 316] width 431 height 29
drag, startPoint x: 104, startPoint y: 21, endPoint x: 122, endPoint y: 33, distance: 21.9
click at [104, 21] on label "Viewing conversations for" at bounding box center [134, 31] width 107 height 36
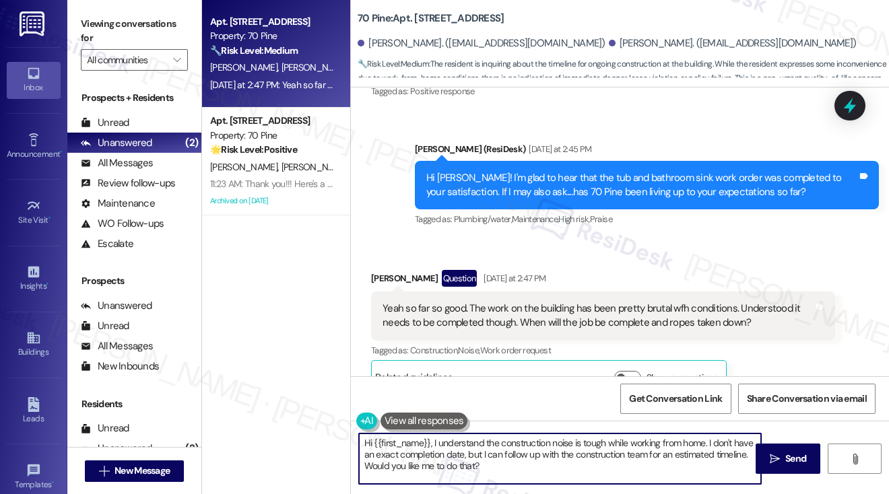
click at [581, 466] on textarea "Hi {{first_name}}, I understand the construction noise is tough while working f…" at bounding box center [560, 459] width 402 height 51
drag, startPoint x: 554, startPoint y: 467, endPoint x: 364, endPoint y: 469, distance: 190.0
click at [364, 469] on textarea "Hi {{first_name}}, I understand the construction noise is tough while working f…" at bounding box center [560, 459] width 402 height 51
click at [389, 270] on div "[PERSON_NAME] Question [DATE] at 2:47 PM" at bounding box center [603, 281] width 464 height 22
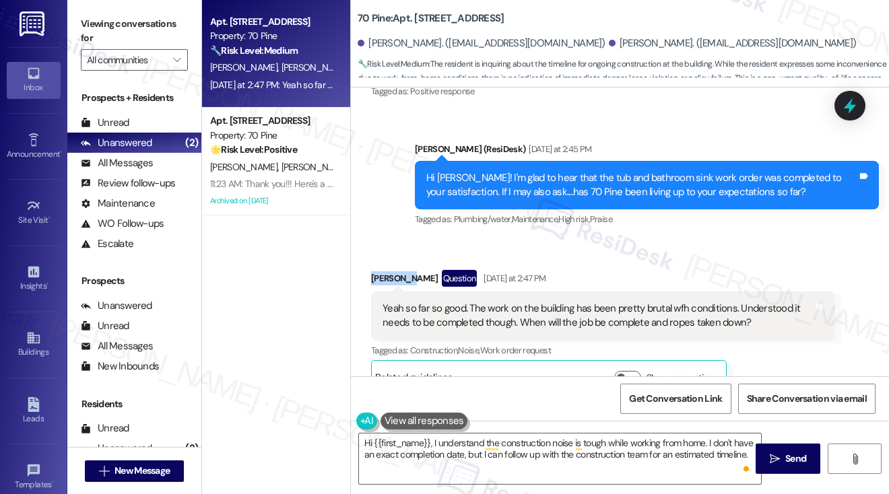
click at [389, 270] on div "[PERSON_NAME] Question [DATE] at 2:47 PM" at bounding box center [603, 281] width 464 height 22
copy div "[PERSON_NAME]"
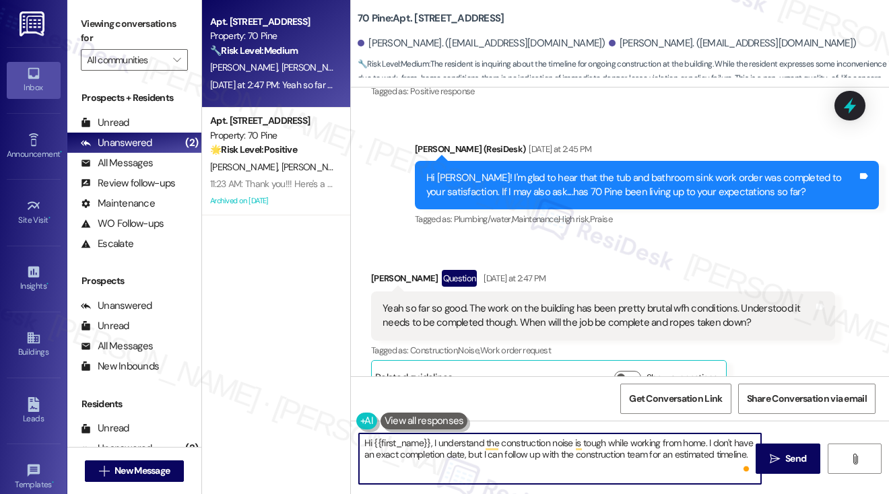
drag, startPoint x: 375, startPoint y: 445, endPoint x: 428, endPoint y: 439, distance: 54.2
click at [430, 440] on textarea "Hi {{first_name}}, I understand the construction noise is tough while working f…" at bounding box center [560, 459] width 402 height 51
paste textarea "[PERSON_NAME]"
click at [629, 438] on textarea "Hi [PERSON_NAME], I understand the construction noise is tough while working fr…" at bounding box center [560, 459] width 402 height 51
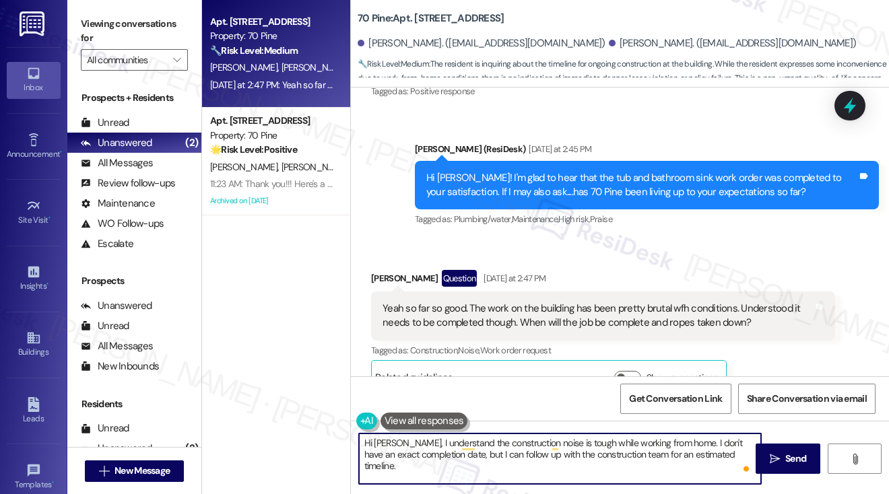
click at [629, 438] on textarea "Hi [PERSON_NAME], I understand the construction noise is tough while working fr…" at bounding box center [560, 459] width 402 height 51
click at [523, 453] on textarea "Hi [PERSON_NAME], I understand the construction noise is tough while working fr…" at bounding box center [560, 459] width 402 height 51
click at [588, 455] on textarea "Hi [PERSON_NAME], I understand the construction noise is tough while working fr…" at bounding box center [560, 459] width 402 height 51
click at [686, 459] on textarea "Hi [PERSON_NAME], I understand the construction noise is tough while working fr…" at bounding box center [560, 459] width 402 height 51
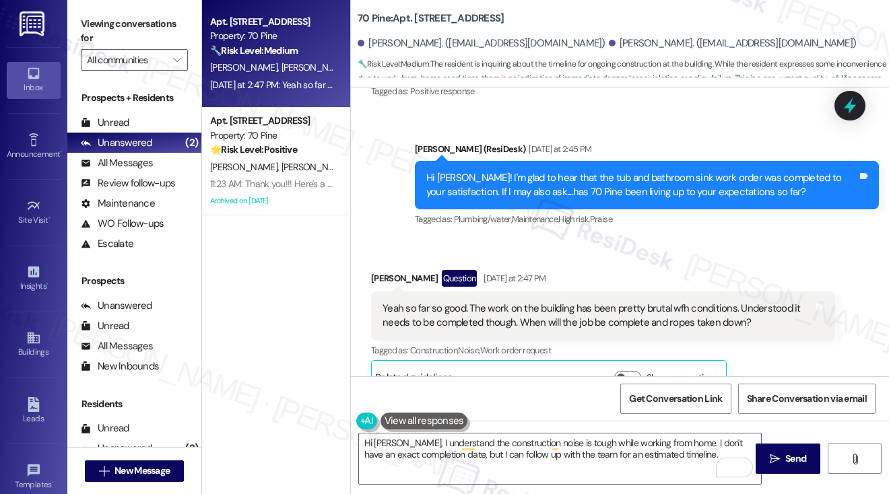
drag, startPoint x: 87, startPoint y: 19, endPoint x: 112, endPoint y: 34, distance: 29.0
click at [87, 19] on label "Viewing conversations for" at bounding box center [134, 31] width 107 height 36
click at [691, 457] on textarea "Hi [PERSON_NAME], I understand the construction noise is tough while working fr…" at bounding box center [560, 459] width 402 height 51
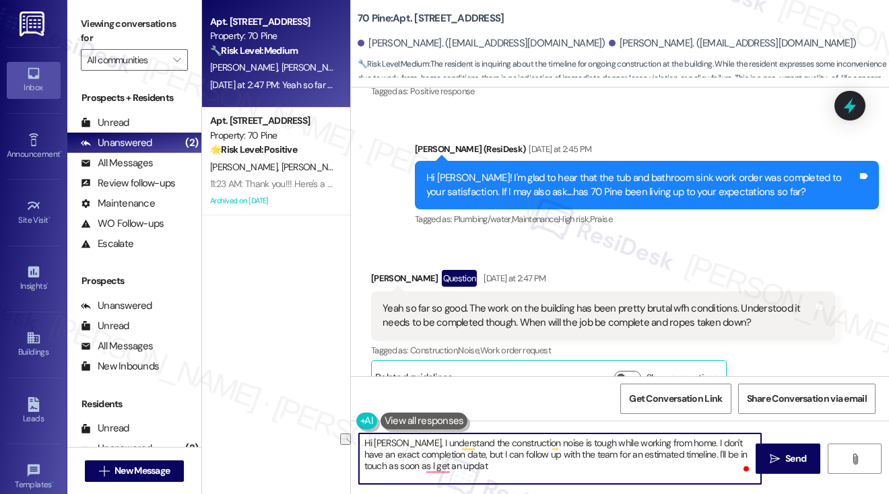
drag, startPoint x: 693, startPoint y: 453, endPoint x: 738, endPoint y: 449, distance: 44.6
click at [738, 449] on textarea "Hi [PERSON_NAME], I understand the construction noise is tough while working fr…" at bounding box center [560, 459] width 402 height 51
click at [513, 458] on textarea "Hi [PERSON_NAME], I understand the construction noise is tough while working fr…" at bounding box center [560, 459] width 402 height 51
click at [492, 470] on textarea "Hi [PERSON_NAME], I understand the construction noise is tough while working fr…" at bounding box center [560, 459] width 402 height 51
click at [593, 449] on textarea "Hi [PERSON_NAME], I understand the construction noise is tough while working fr…" at bounding box center [560, 459] width 402 height 51
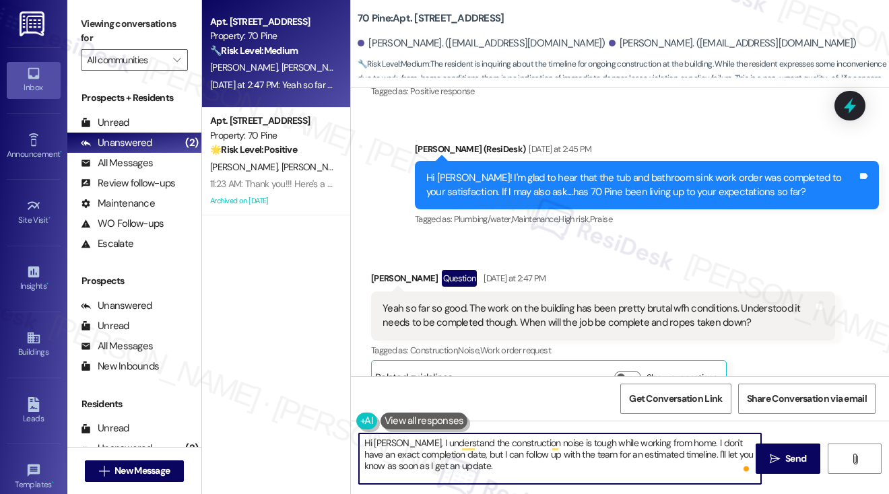
click at [593, 449] on textarea "Hi [PERSON_NAME], I understand the construction noise is tough while working fr…" at bounding box center [560, 459] width 402 height 51
click at [528, 466] on textarea "Hi [PERSON_NAME], I understand the construction noise is tough while working fr…" at bounding box center [560, 459] width 402 height 51
click at [525, 466] on textarea "Hi [PERSON_NAME], I understand the construction noise is tough while working fr…" at bounding box center [560, 459] width 402 height 51
click at [631, 447] on textarea "Hi [PERSON_NAME], I understand the construction noise is tough while working fr…" at bounding box center [560, 459] width 402 height 51
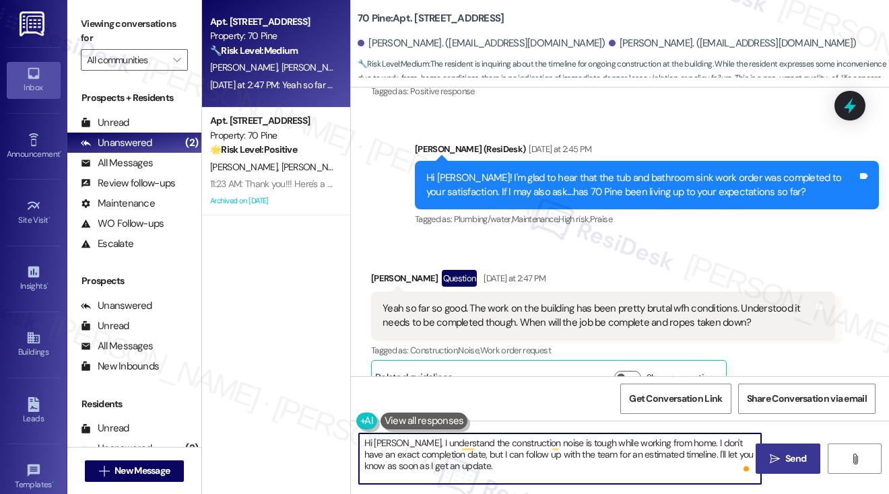
type textarea "Hi [PERSON_NAME], I understand the construction noise is tough while working fr…"
click at [770, 448] on button " Send" at bounding box center [788, 459] width 65 height 30
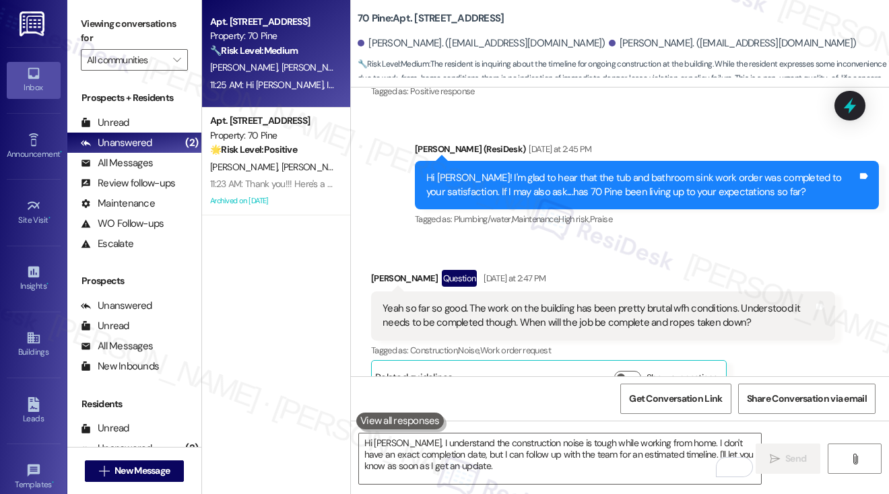
click at [89, 22] on label "Viewing conversations for" at bounding box center [134, 31] width 107 height 36
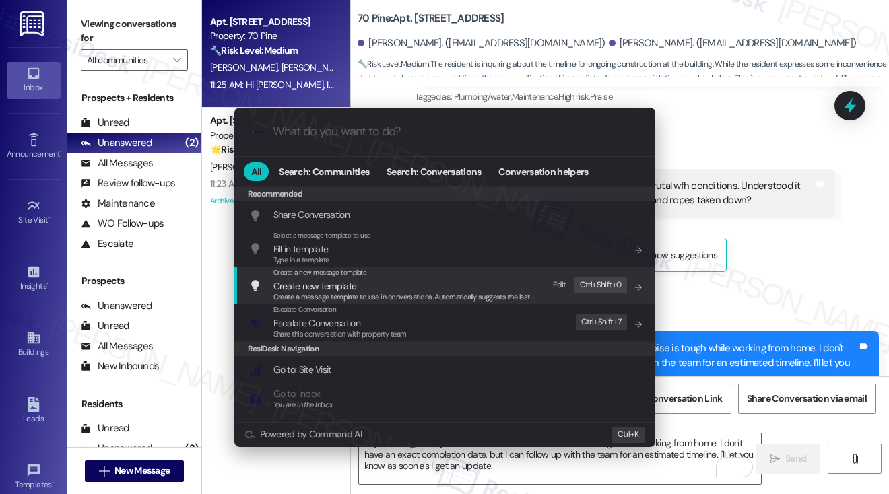
click at [790, 204] on div ".cls-1{fill:#0a055f;}.cls-2{fill:#0cc4c4;} resideskLogoBlueOrange All Search: C…" at bounding box center [444, 247] width 889 height 494
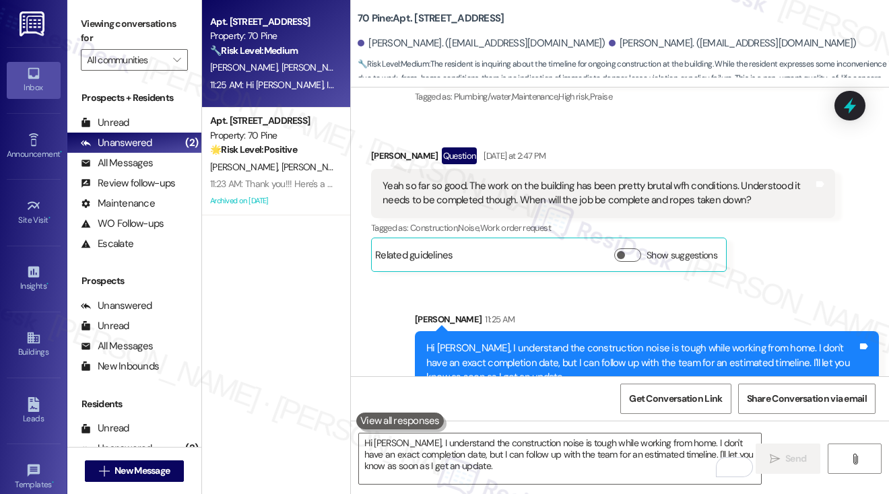
click at [547, 179] on div "Yeah so far so good. The work on the building has been pretty brutal wfh condit…" at bounding box center [598, 193] width 431 height 29
drag, startPoint x: 110, startPoint y: 31, endPoint x: 133, endPoint y: 37, distance: 23.7
click at [110, 31] on label "Viewing conversations for" at bounding box center [134, 31] width 107 height 36
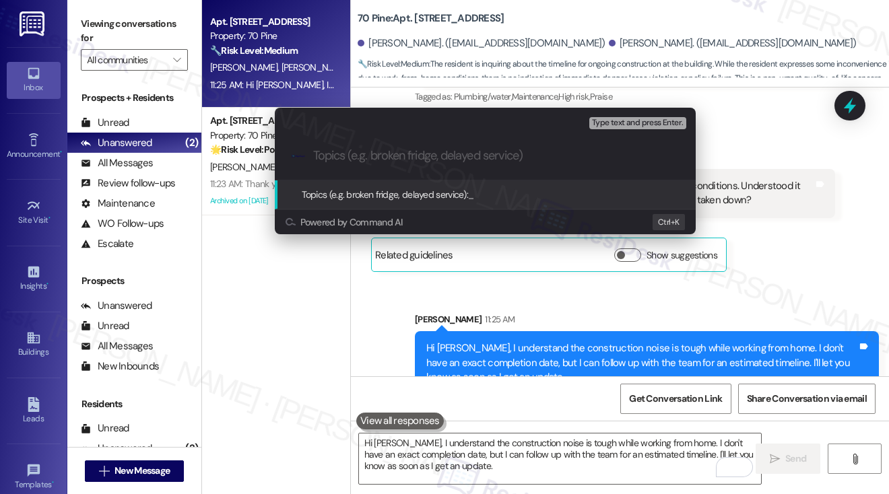
paste input "Building Work Disruption & Project Timeline Inquiry"
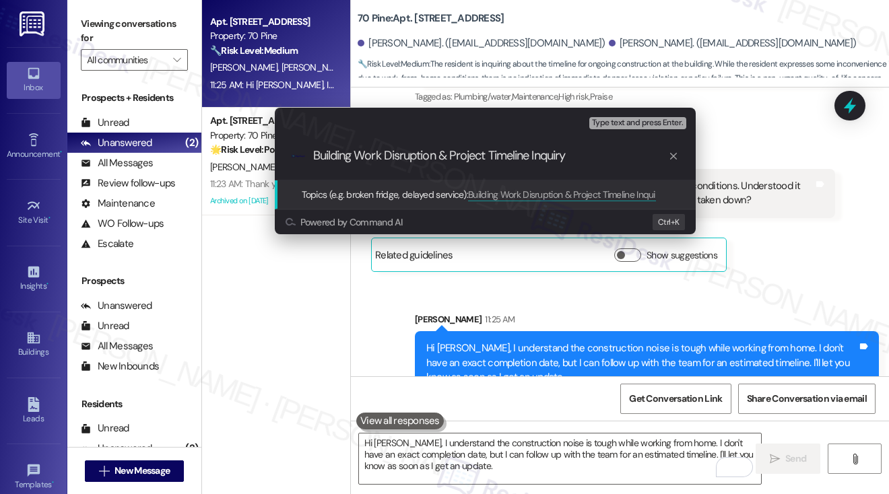
type input "Building Work Disruption & Project Timeline Inquiry"
click at [787, 184] on div "Escalate Conversation Low risk Topics (e.g. broken fridge, delayed service) Any…" at bounding box center [444, 247] width 889 height 494
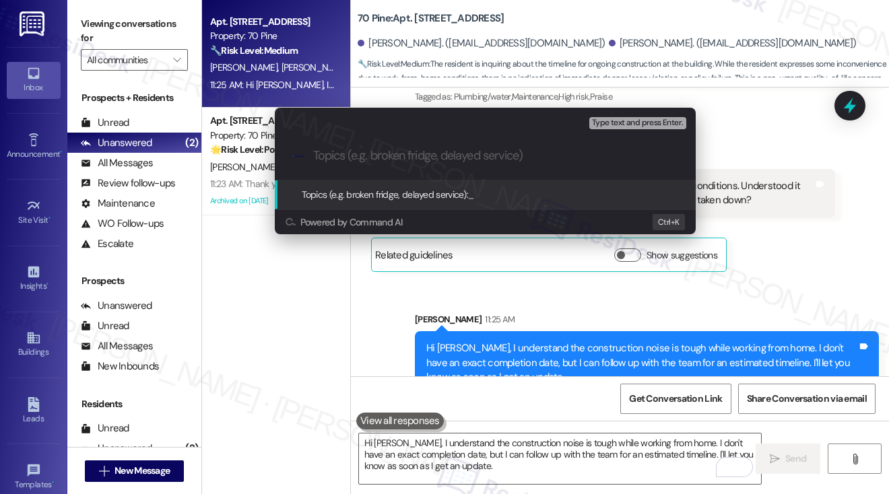
paste input "Building Work Disruption & Project Timeline Inquiry"
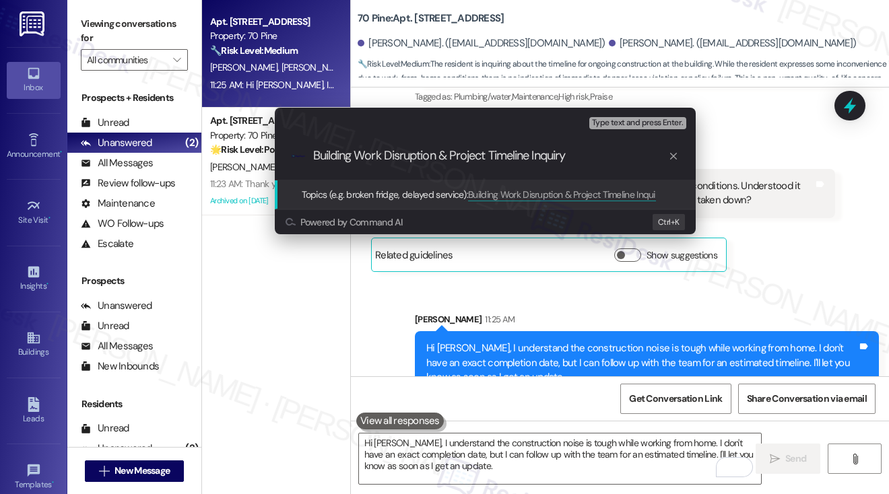
type input "Building Work Disruption & Project Timeline Inquiry"
click at [514, 148] on div ".cls-1{fill:#0a055f;}.cls-2{fill:#0cc4c4;} resideskLogoBlueOrange Building Work…" at bounding box center [485, 156] width 421 height 48
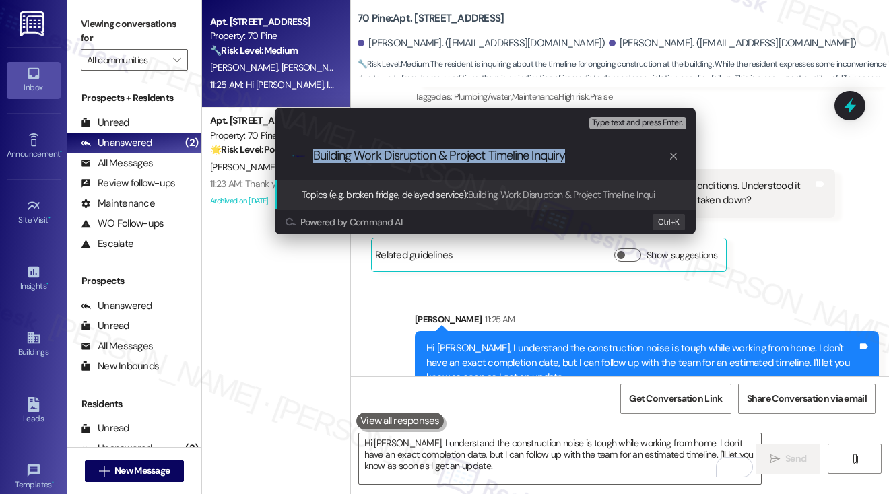
click at [514, 148] on div ".cls-1{fill:#0a055f;}.cls-2{fill:#0cc4c4;} resideskLogoBlueOrange Building Work…" at bounding box center [485, 156] width 421 height 48
click at [477, 156] on input "Building Work Disruption & Project Timeline Inquiry" at bounding box center [490, 156] width 355 height 14
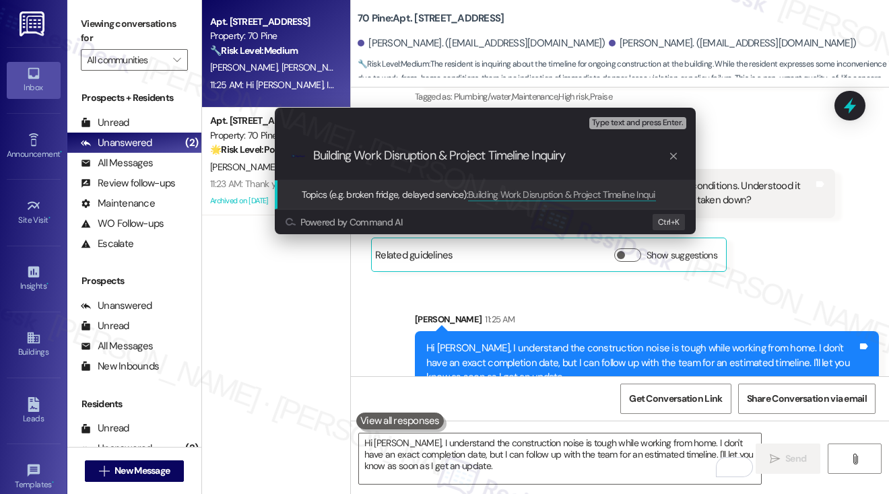
click at [477, 156] on input "Building Work Disruption & Project Timeline Inquiry" at bounding box center [490, 156] width 355 height 14
click at [506, 155] on input "Building Work Disruption & Project Timeline Inquiry" at bounding box center [490, 156] width 355 height 14
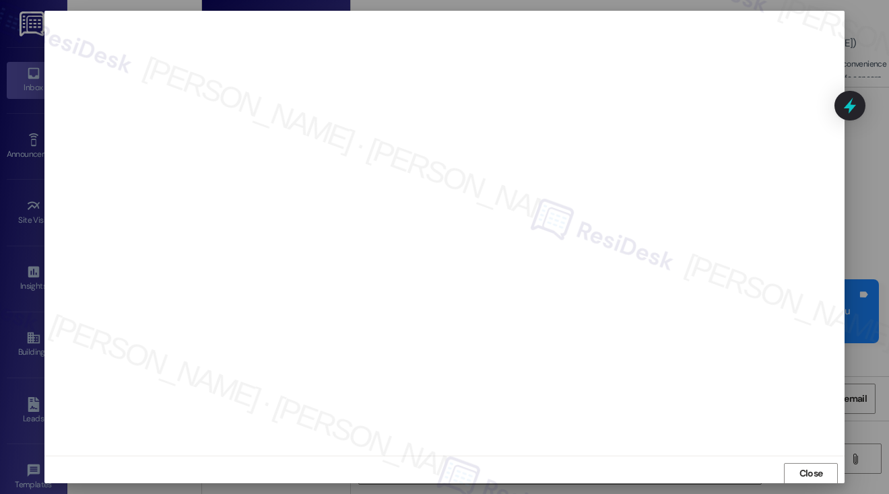
scroll to position [4215, 0]
click at [804, 474] on span "Close" at bounding box center [812, 474] width 24 height 14
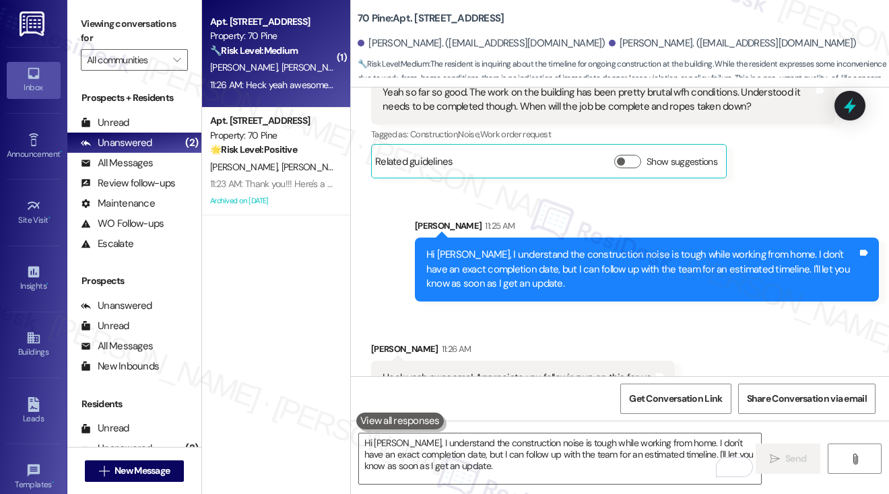
scroll to position [4216, 0]
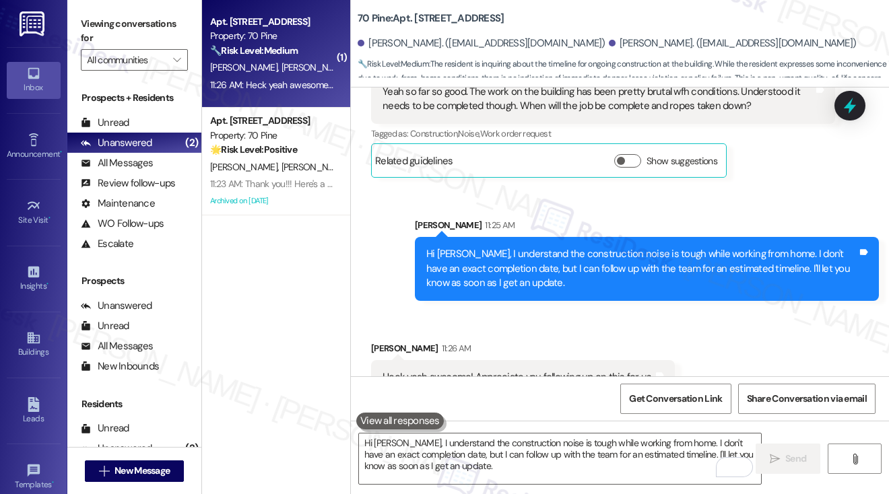
click at [539, 371] on div "Heck yeah awesome! Appreciate you following up on this for us." at bounding box center [518, 378] width 271 height 14
click at [651, 247] on div "Hi [PERSON_NAME], I understand the construction noise is tough while working fr…" at bounding box center [641, 268] width 431 height 43
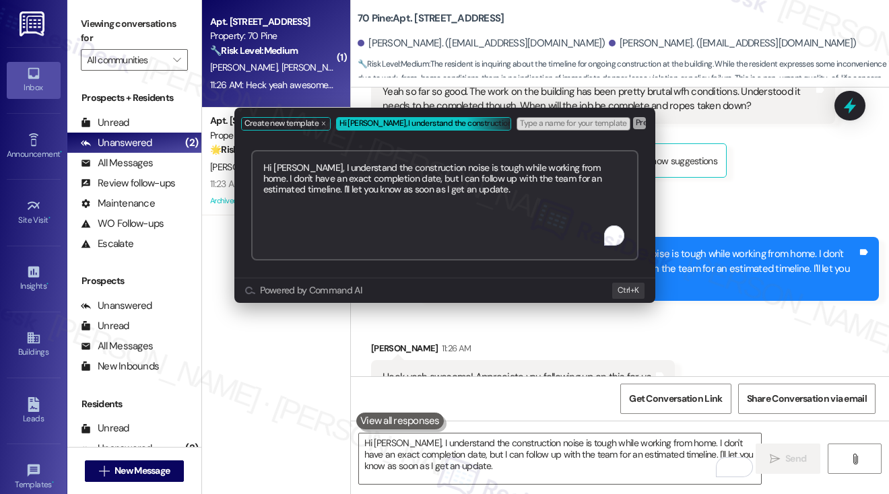
click at [752, 185] on div "Create new template Hi [PERSON_NAME], I understand the construction noise is to…" at bounding box center [444, 247] width 889 height 494
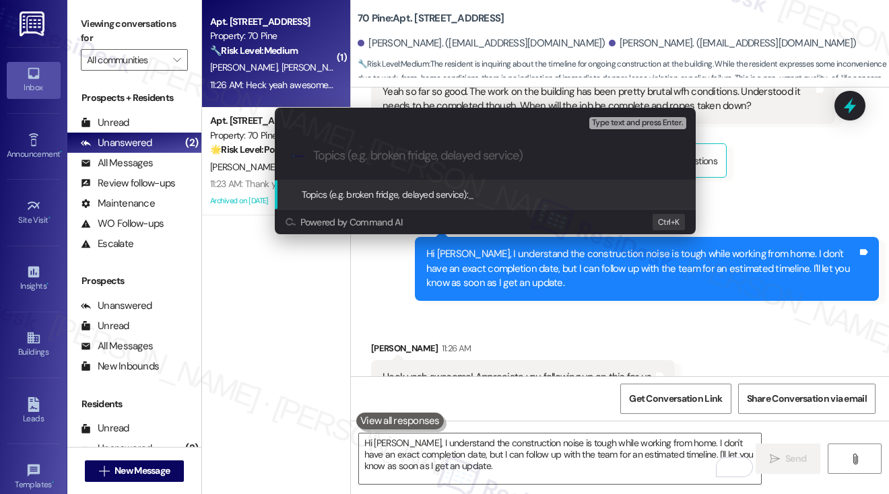
paste input "Building Work Disruption & Project Timeline Inquiry"
type input "Building Work Disruption & Project Timeline Inquiry"
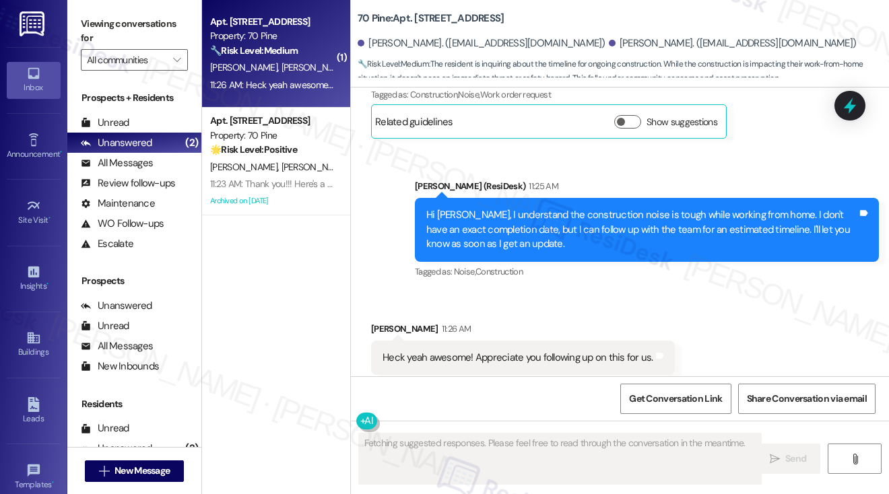
scroll to position [4255, 0]
